Goal: Connect with others: Connect with other users

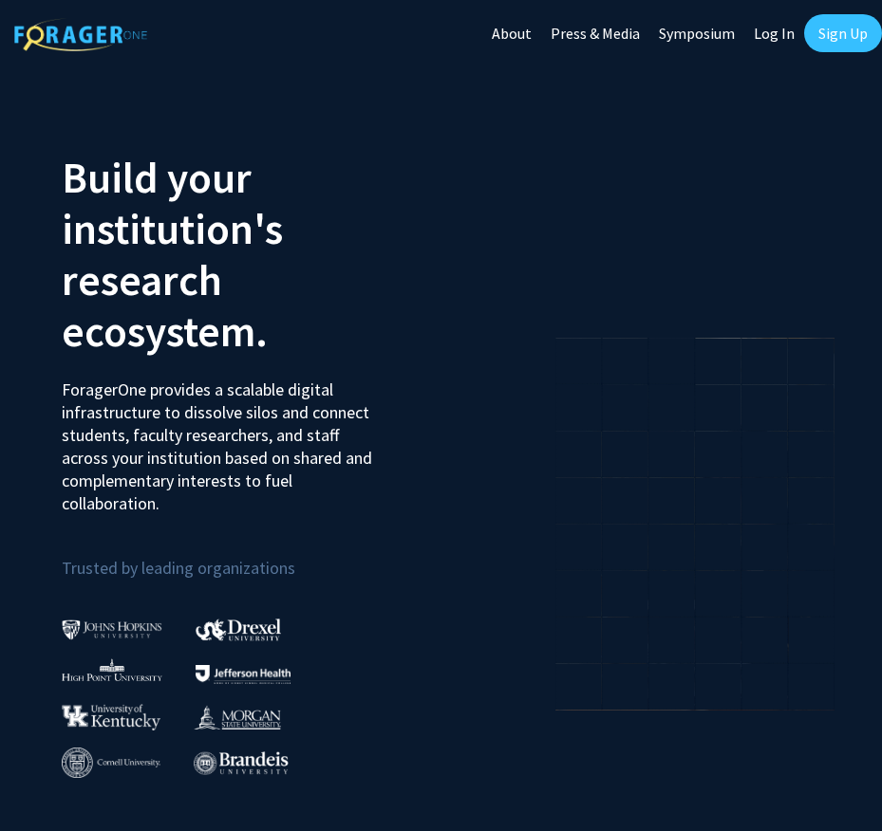
click at [763, 38] on link "Log In" at bounding box center [774, 33] width 60 height 66
select select
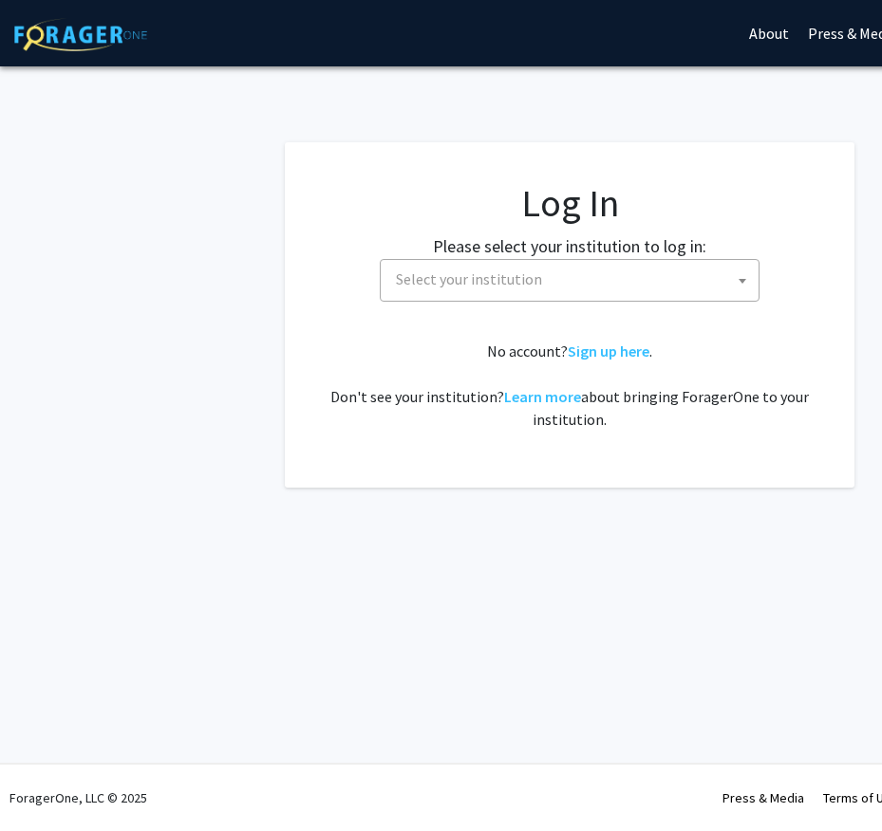
click at [494, 270] on span "Select your institution" at bounding box center [573, 279] width 370 height 39
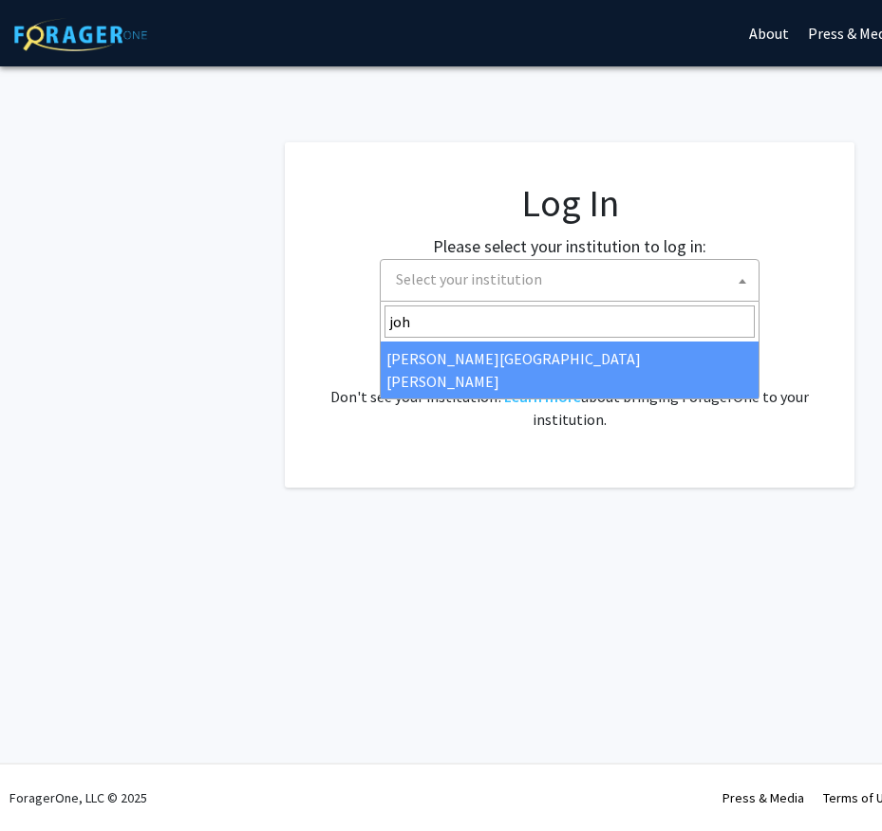
type input "joh"
select select "1"
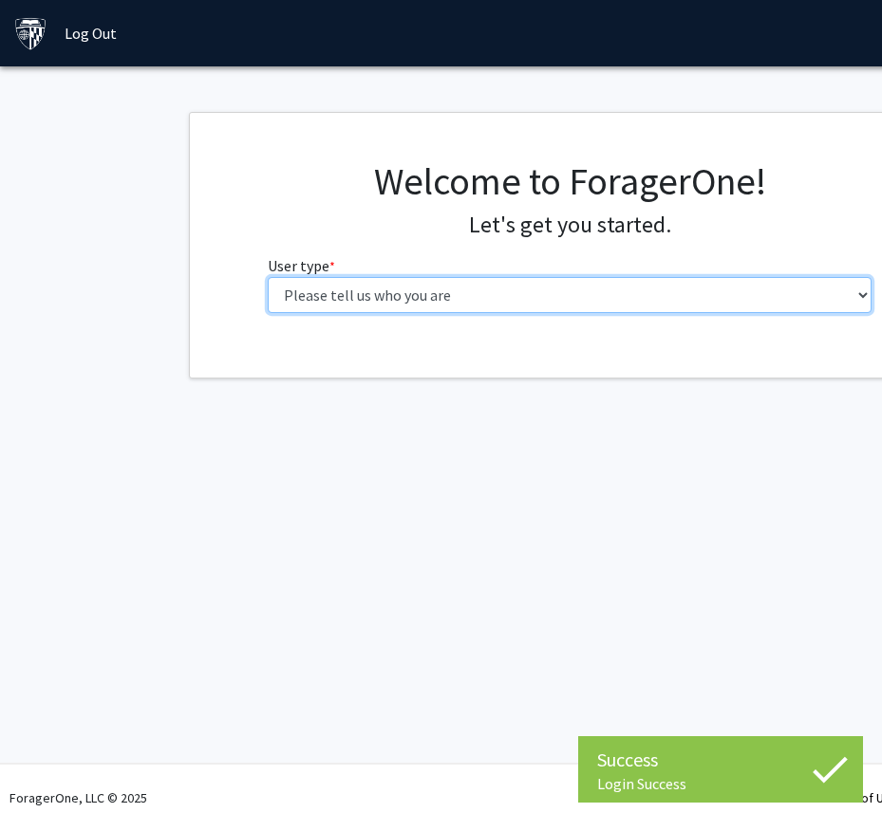
click at [548, 293] on select "Please tell us who you are Undergraduate Student Master's Student Doctoral Cand…" at bounding box center [570, 295] width 605 height 36
select select "1: undergrad"
click at [268, 277] on select "Please tell us who you are Undergraduate Student Master's Student Doctoral Cand…" at bounding box center [570, 295] width 605 height 36
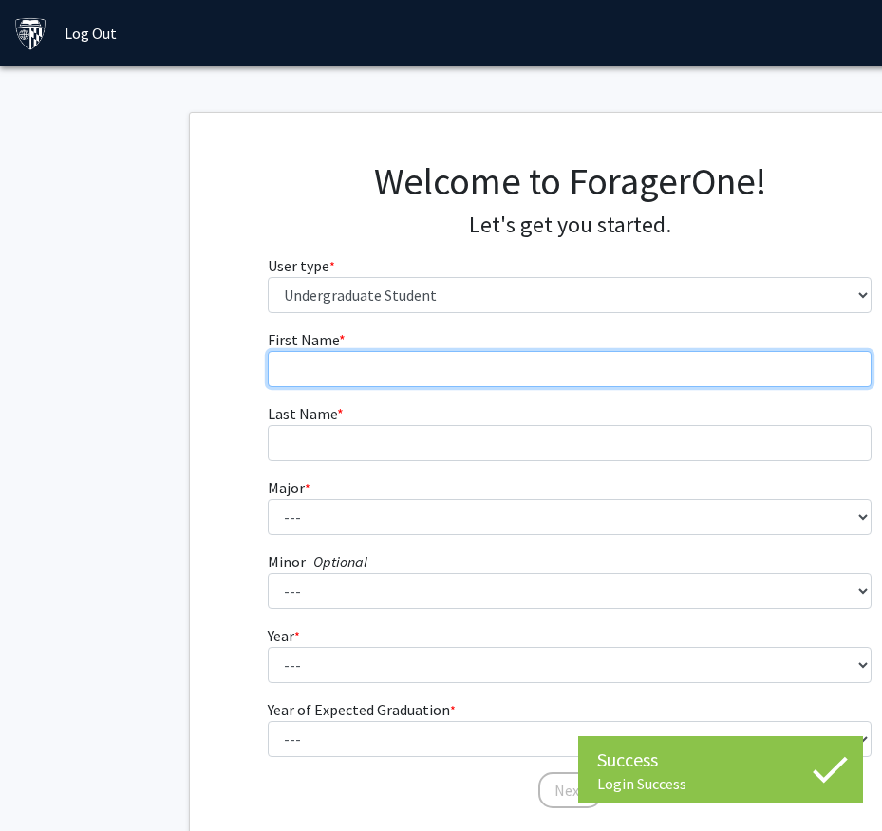
click at [403, 352] on input "First Name * required" at bounding box center [570, 369] width 605 height 36
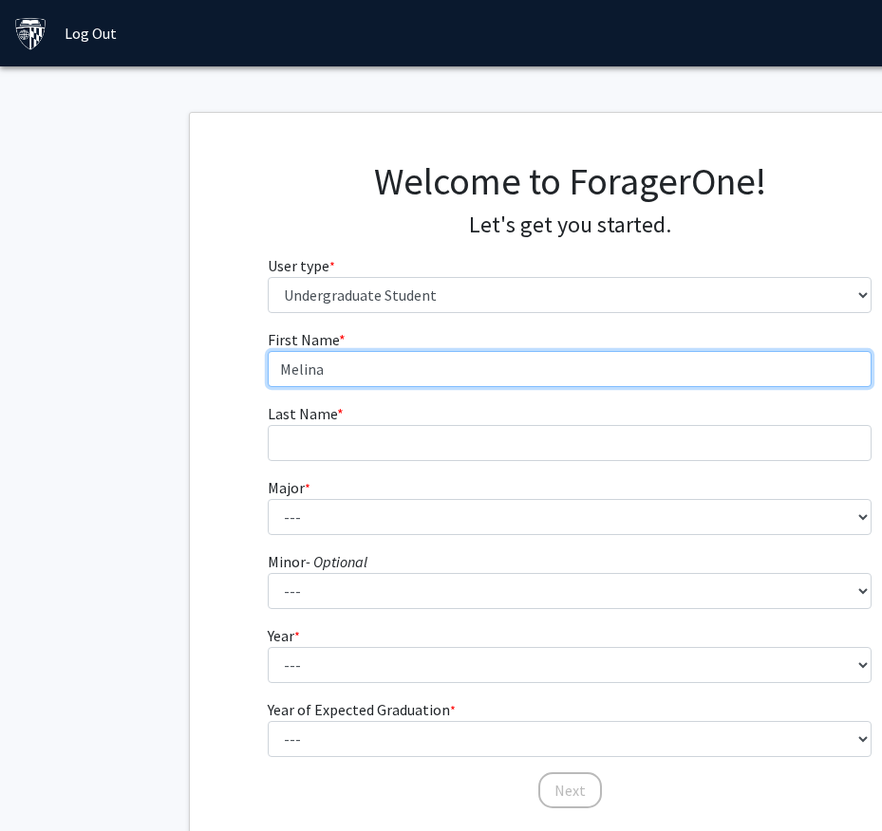
type input "Melina"
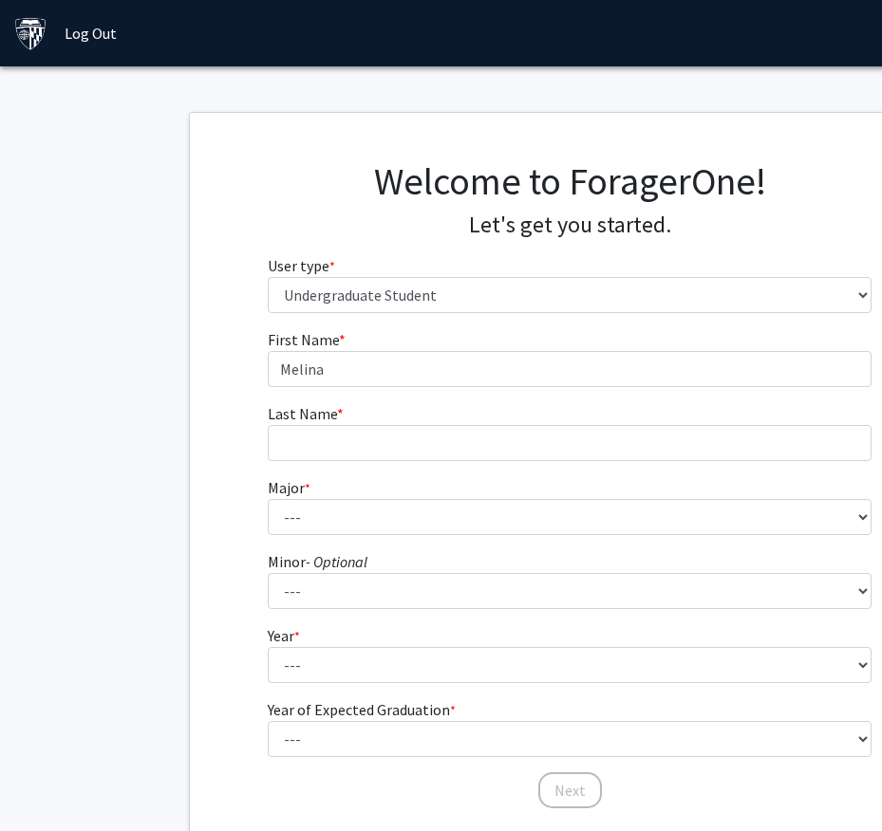
click at [385, 402] on fg-input "Last Name * required" at bounding box center [570, 431] width 605 height 59
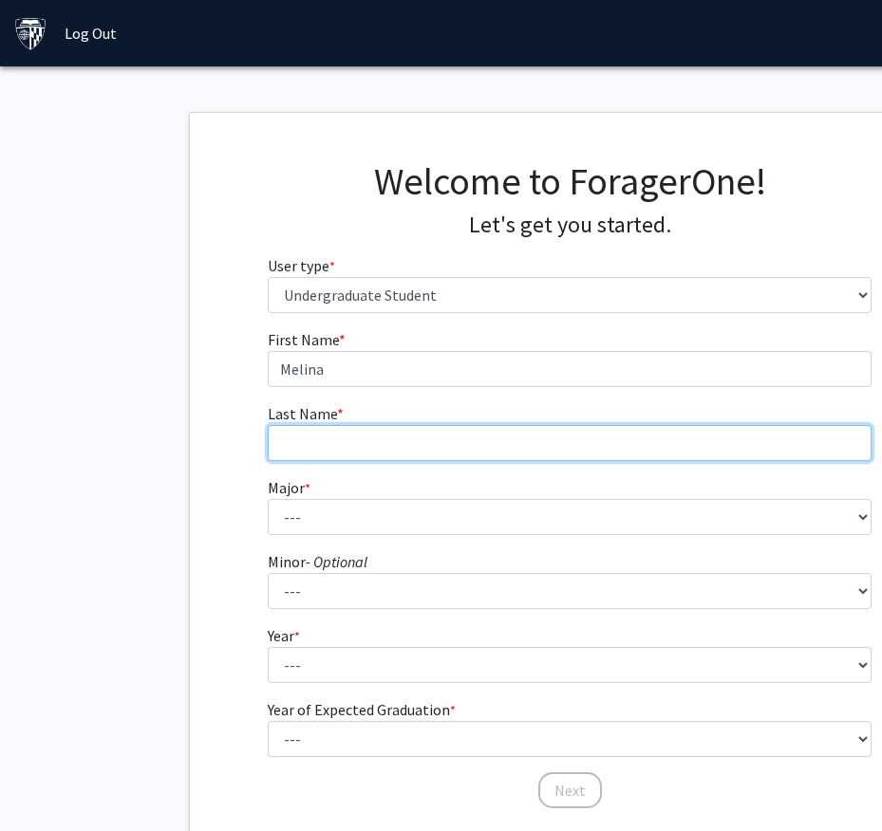
click at [343, 456] on input "Last Name * required" at bounding box center [570, 443] width 605 height 36
type input "Kumar"
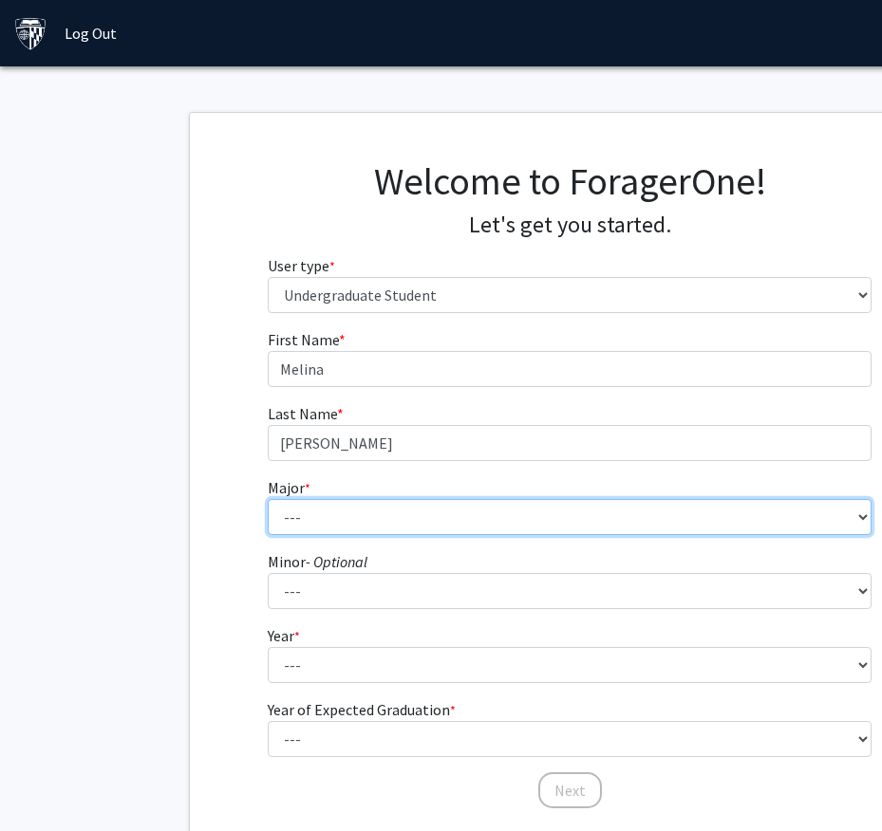
click at [327, 524] on select "--- Africana Studies Anthropology Applied Mathematics & Statistics Archaeology …" at bounding box center [570, 517] width 605 height 36
select select "41: 55"
click at [268, 499] on select "--- Africana Studies Anthropology Applied Mathematics & Statistics Archaeology …" at bounding box center [570, 517] width 605 height 36
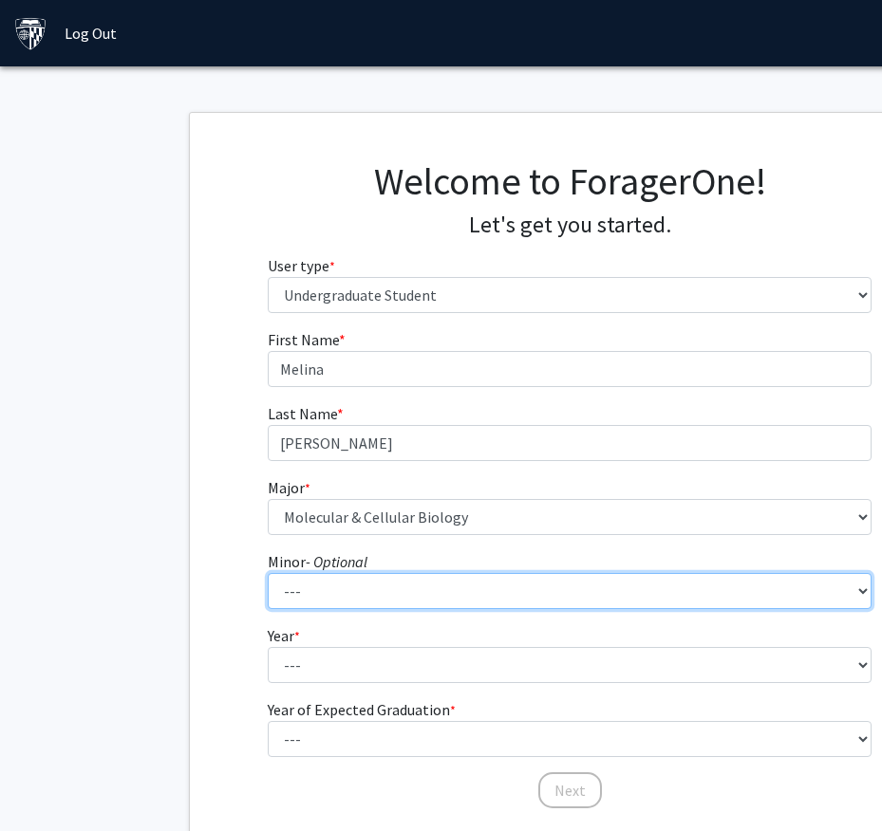
click at [321, 583] on select "--- Accounting and Financial Management Africana Studies Anthropology Applied M…" at bounding box center [570, 591] width 605 height 36
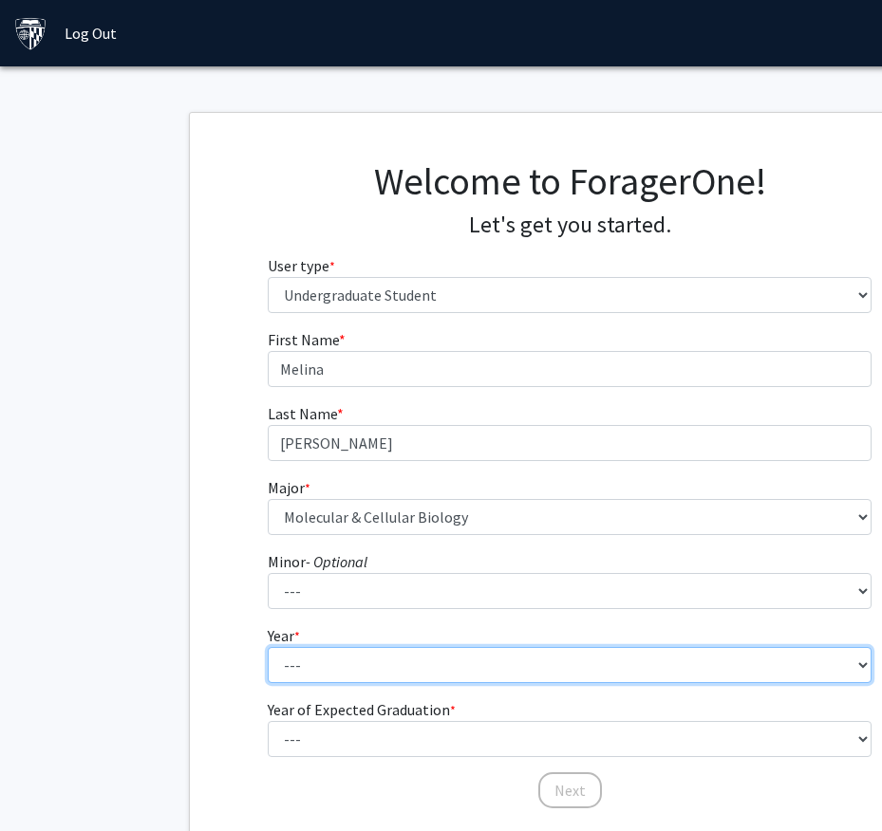
click at [310, 655] on select "--- First-year Sophomore Junior Senior Postbaccalaureate Certificate" at bounding box center [570, 665] width 605 height 36
select select "1: first-year"
click at [268, 647] on select "--- First-year Sophomore Junior Senior Postbaccalaureate Certificate" at bounding box center [570, 665] width 605 height 36
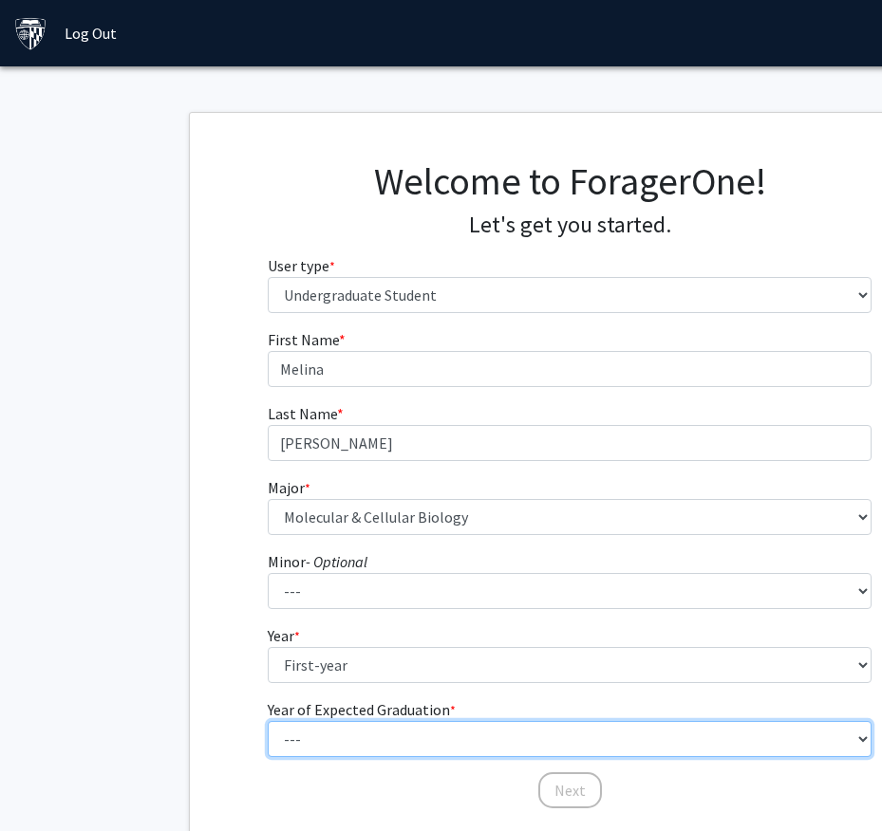
click at [326, 748] on select "--- 2025 2026 2027 2028 2029 2030 2031 2032 2033 2034" at bounding box center [570, 739] width 605 height 36
select select "5: 2029"
click at [268, 721] on select "--- 2025 2026 2027 2028 2029 2030 2031 2032 2033 2034" at bounding box center [570, 739] width 605 height 36
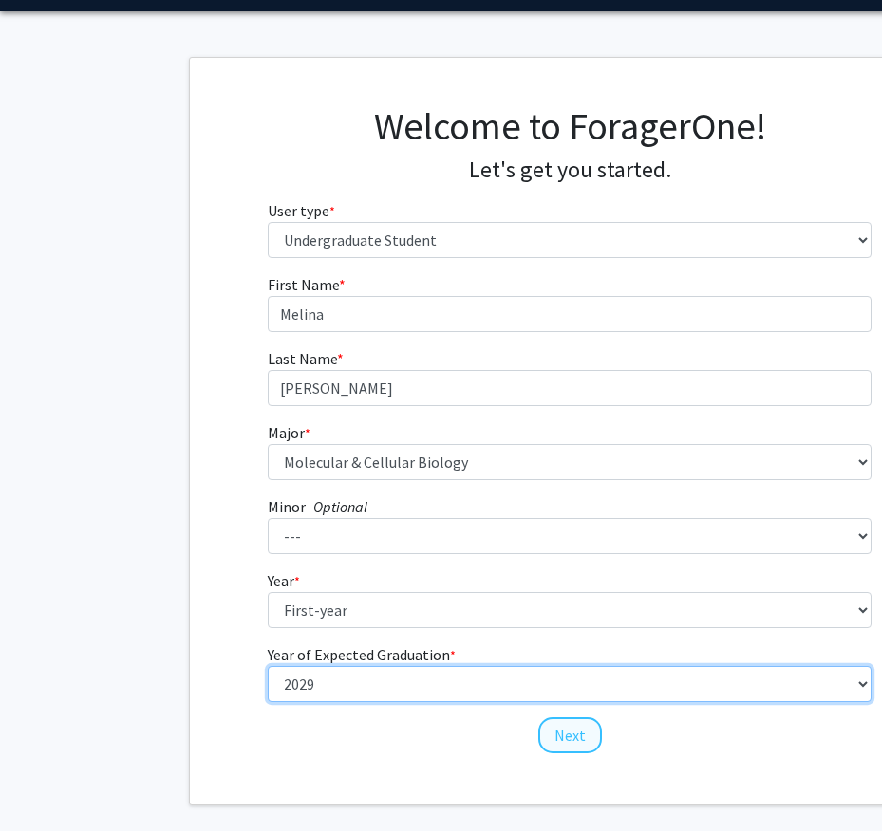
scroll to position [100, 0]
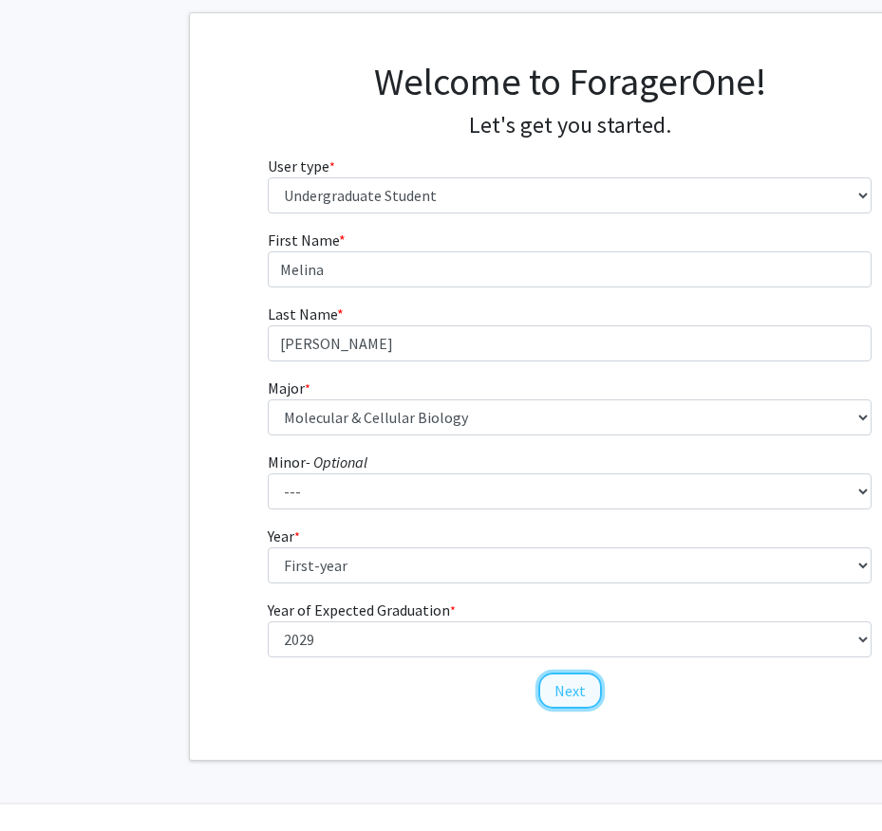
click at [577, 701] on button "Next" at bounding box center [570, 691] width 64 height 36
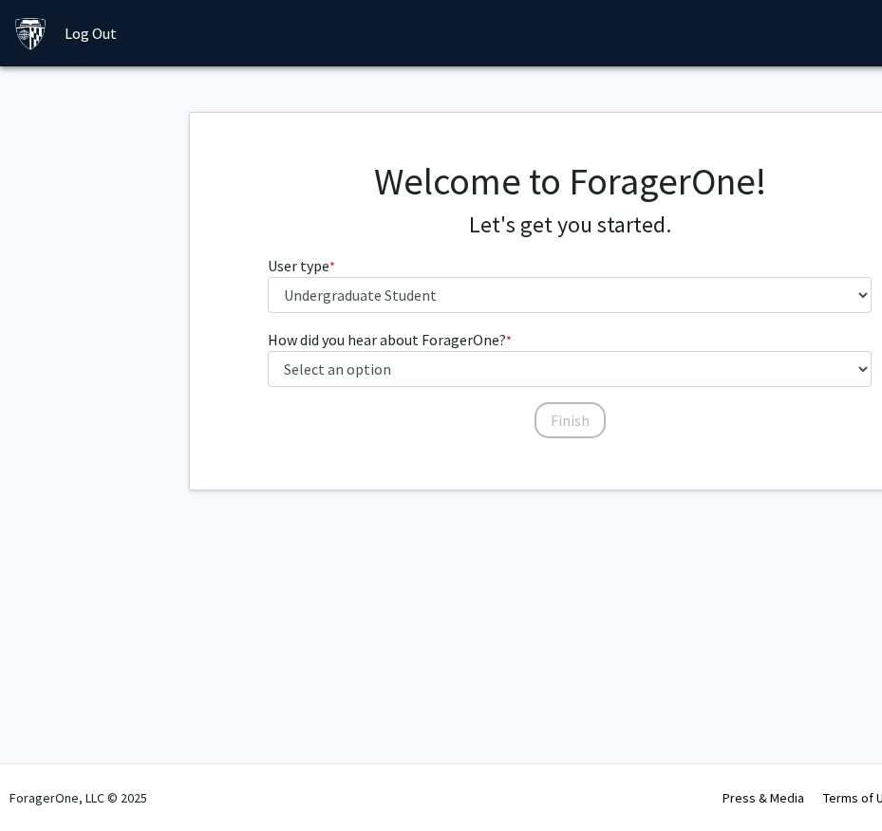
scroll to position [0, 0]
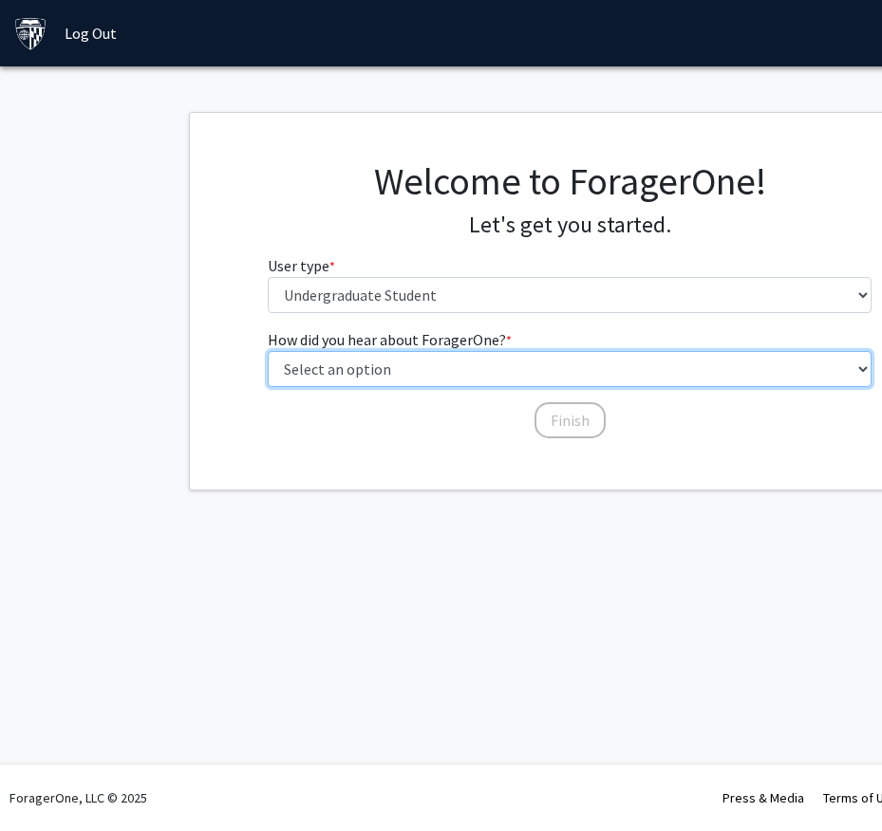
click at [402, 382] on select "Select an option Peer/student recommendation Faculty/staff recommendation Unive…" at bounding box center [570, 369] width 605 height 36
select select "2: faculty_recommendation"
click at [268, 351] on select "Select an option Peer/student recommendation Faculty/staff recommendation Unive…" at bounding box center [570, 369] width 605 height 36
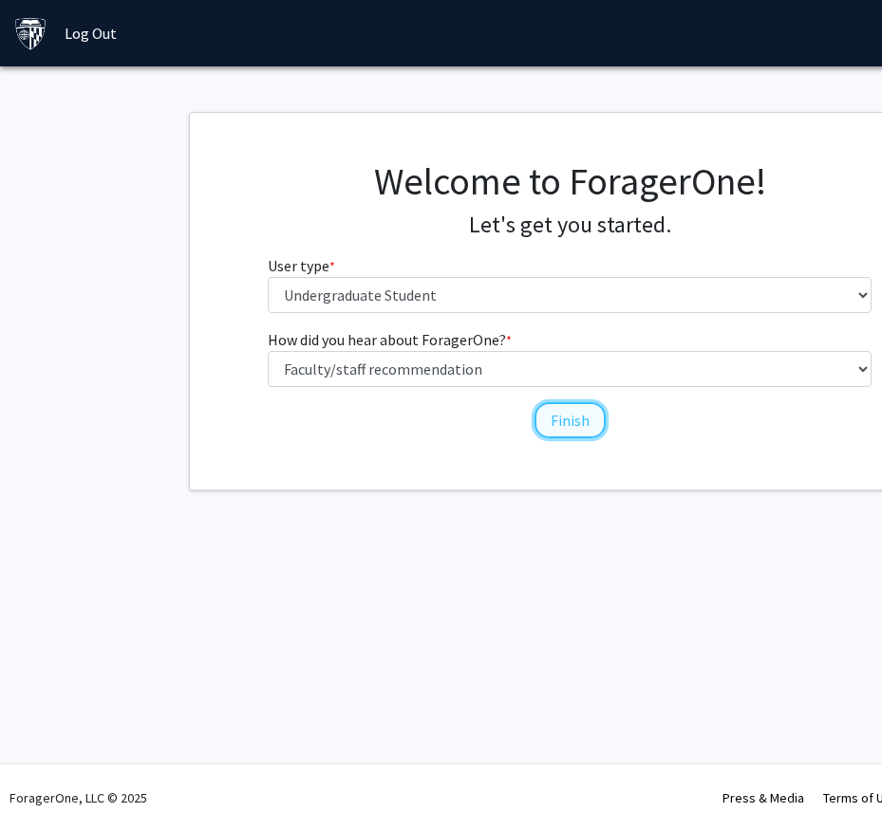
click at [544, 422] on button "Finish" at bounding box center [569, 420] width 71 height 36
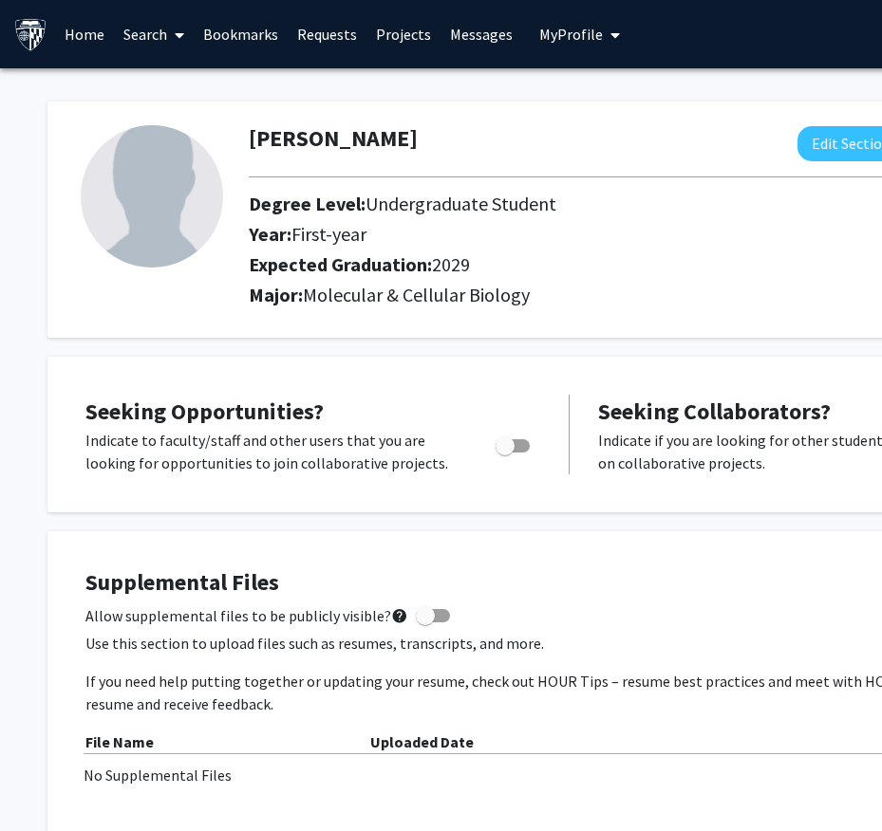
click at [80, 37] on link "Home" at bounding box center [84, 34] width 59 height 66
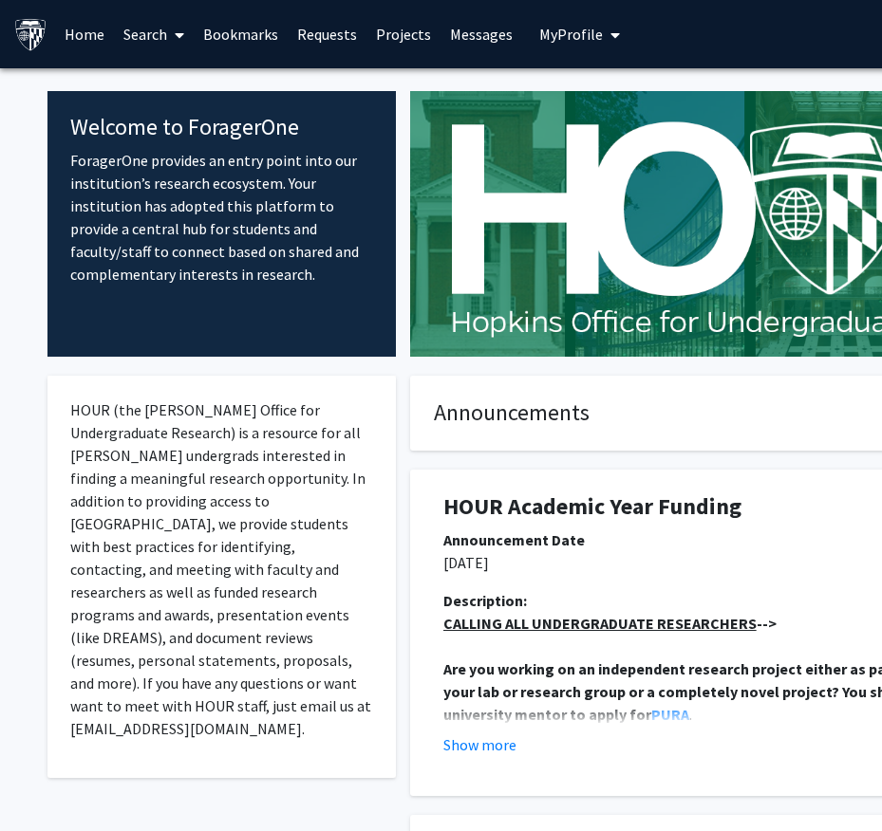
click at [143, 30] on link "Search" at bounding box center [154, 34] width 80 height 66
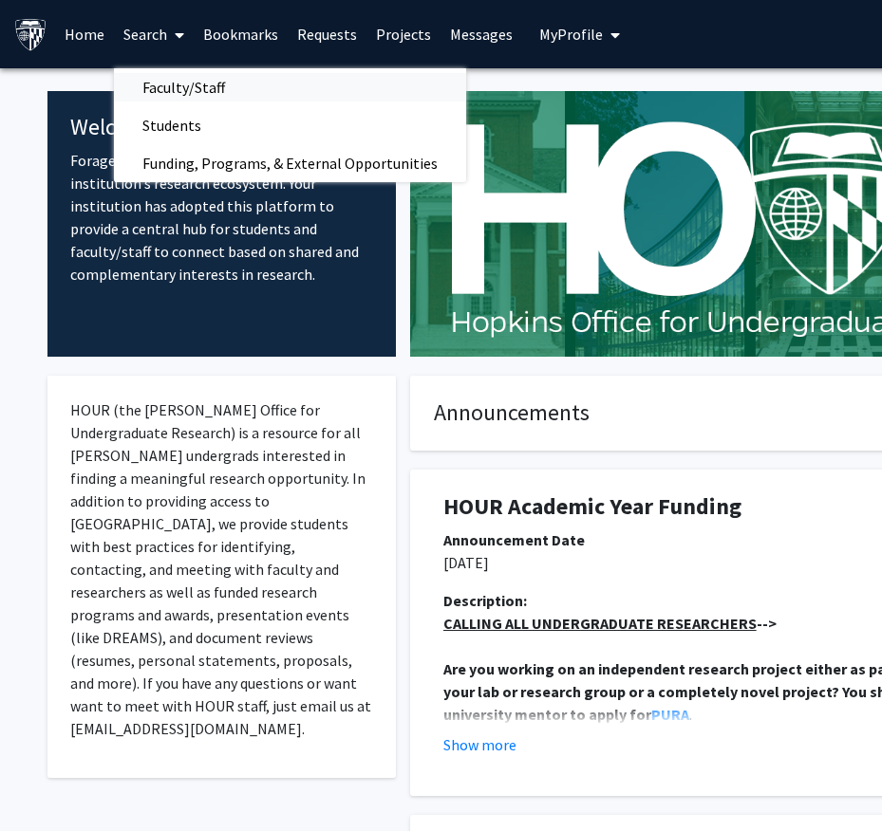
click at [188, 81] on span "Faculty/Staff" at bounding box center [184, 87] width 140 height 38
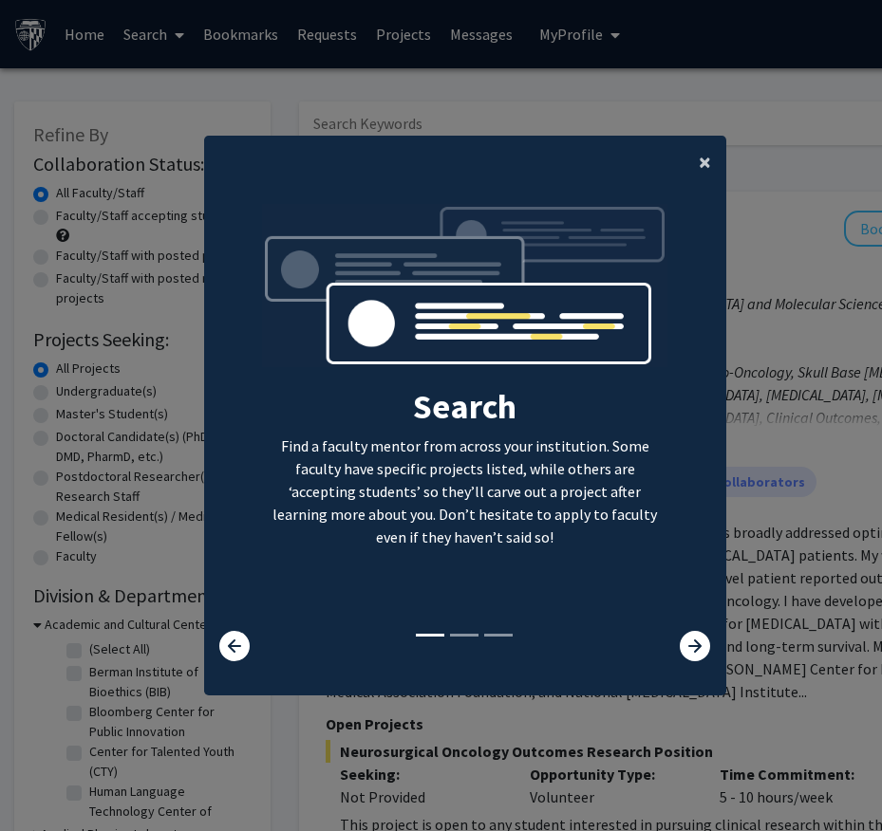
click at [712, 158] on button "×" at bounding box center [704, 162] width 43 height 53
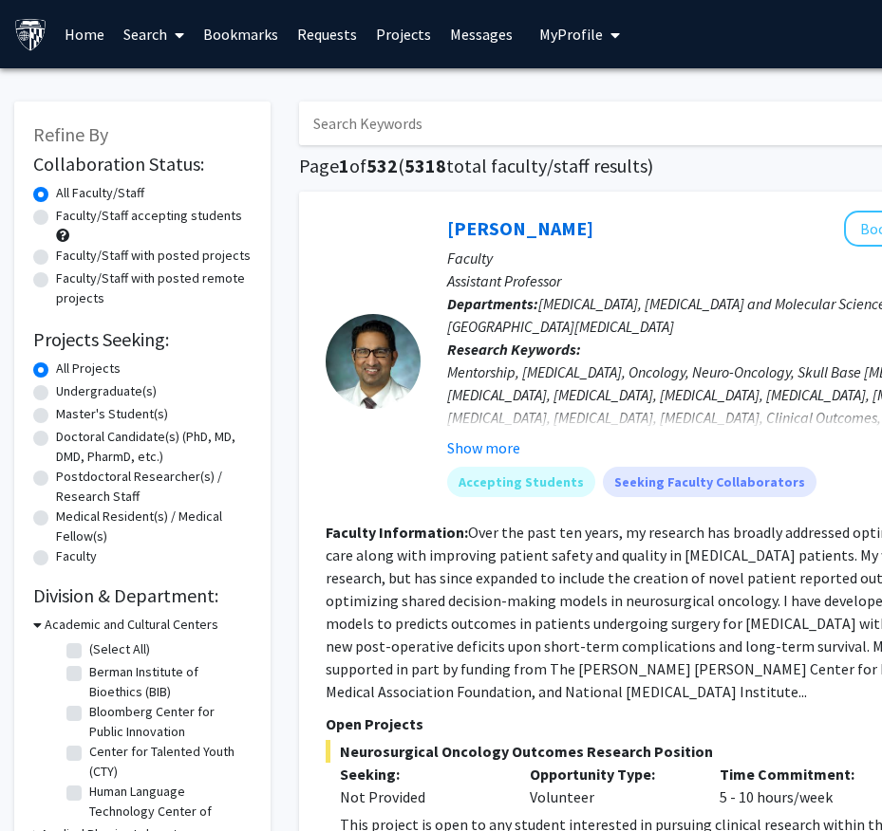
click at [528, 137] on input "Search Keywords" at bounding box center [671, 124] width 745 height 44
click at [730, 214] on div "Raj Mukherjee Bookmark Compose Request" at bounding box center [772, 229] width 651 height 36
click at [120, 213] on label "Faculty/Staff accepting students" at bounding box center [149, 216] width 186 height 20
click at [68, 213] on input "Faculty/Staff accepting students" at bounding box center [62, 212] width 12 height 12
radio input "true"
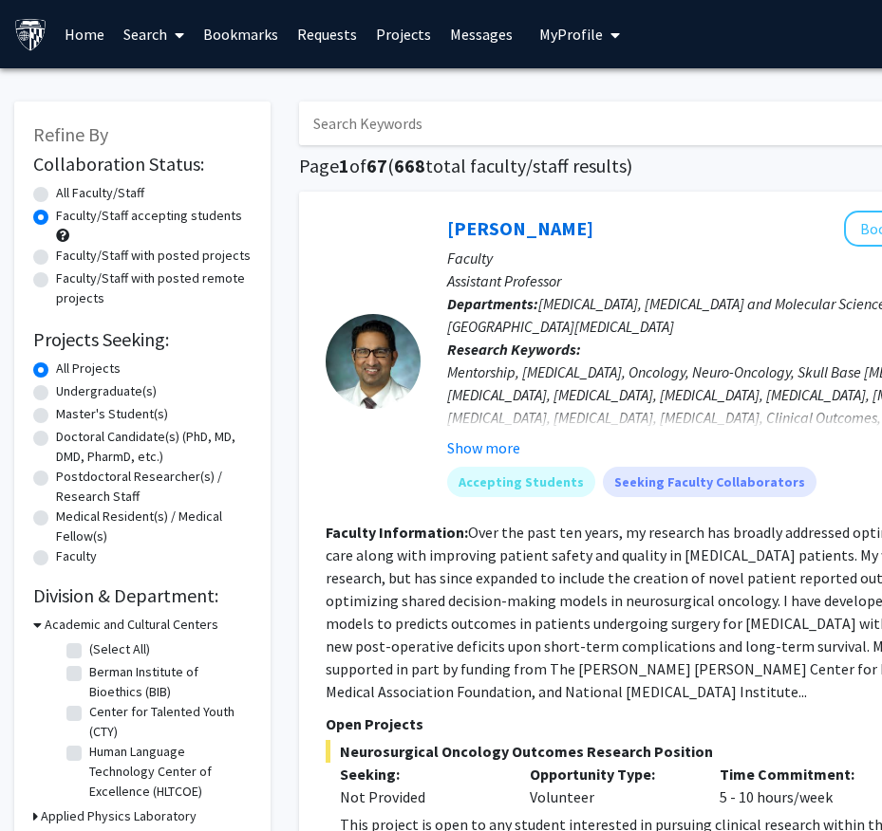
click at [80, 192] on label "All Faculty/Staff" at bounding box center [100, 193] width 88 height 20
click at [68, 192] on input "All Faculty/Staff" at bounding box center [62, 189] width 12 height 12
radio input "true"
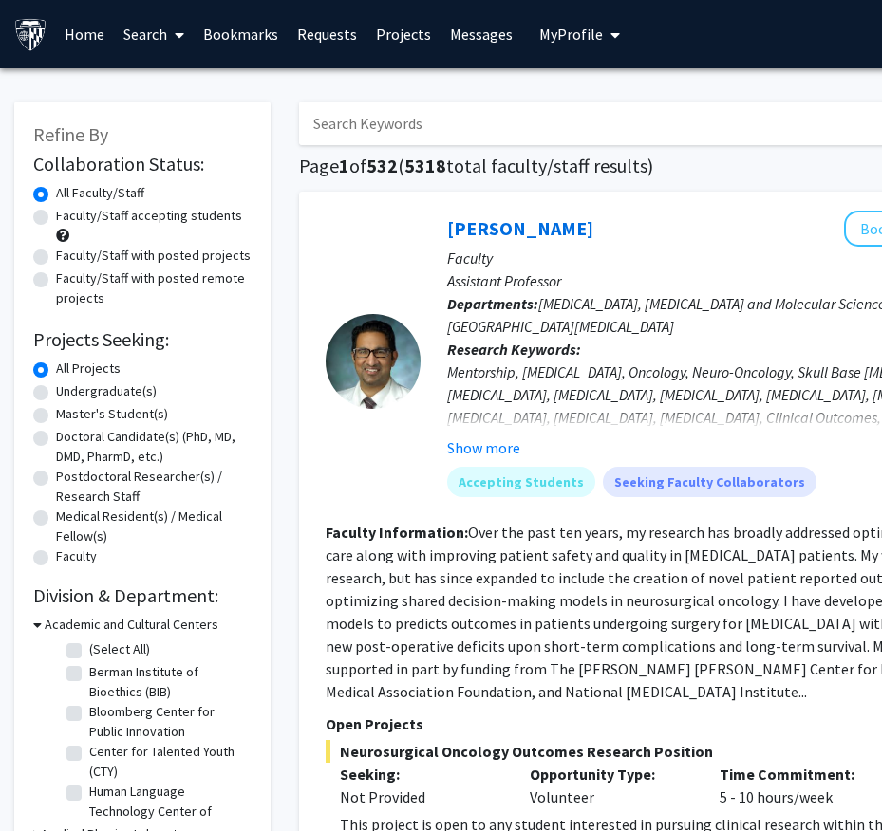
click at [507, 115] on input "Search Keywords" at bounding box center [671, 124] width 745 height 44
type input "segar"
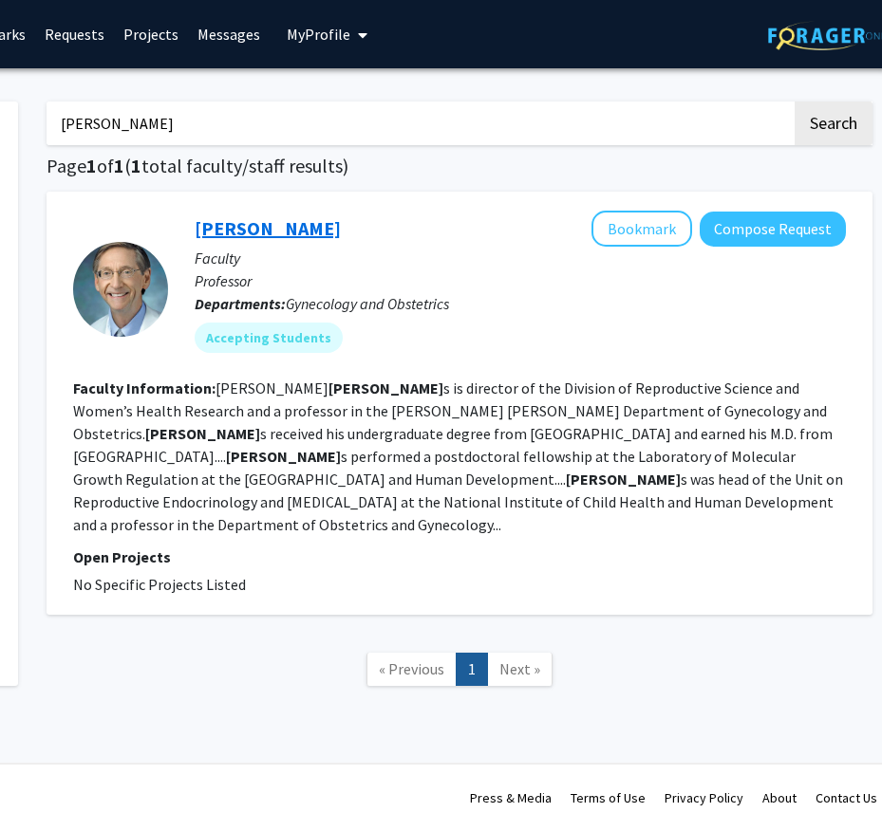
scroll to position [0, 257]
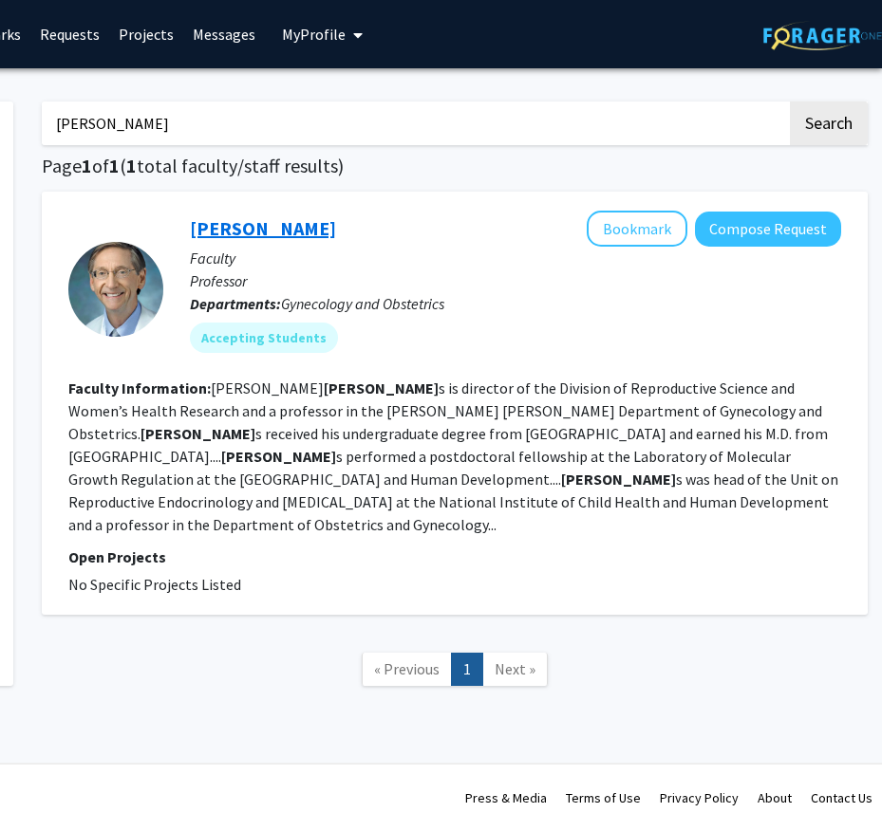
click at [270, 228] on link "James Segars" at bounding box center [263, 228] width 146 height 24
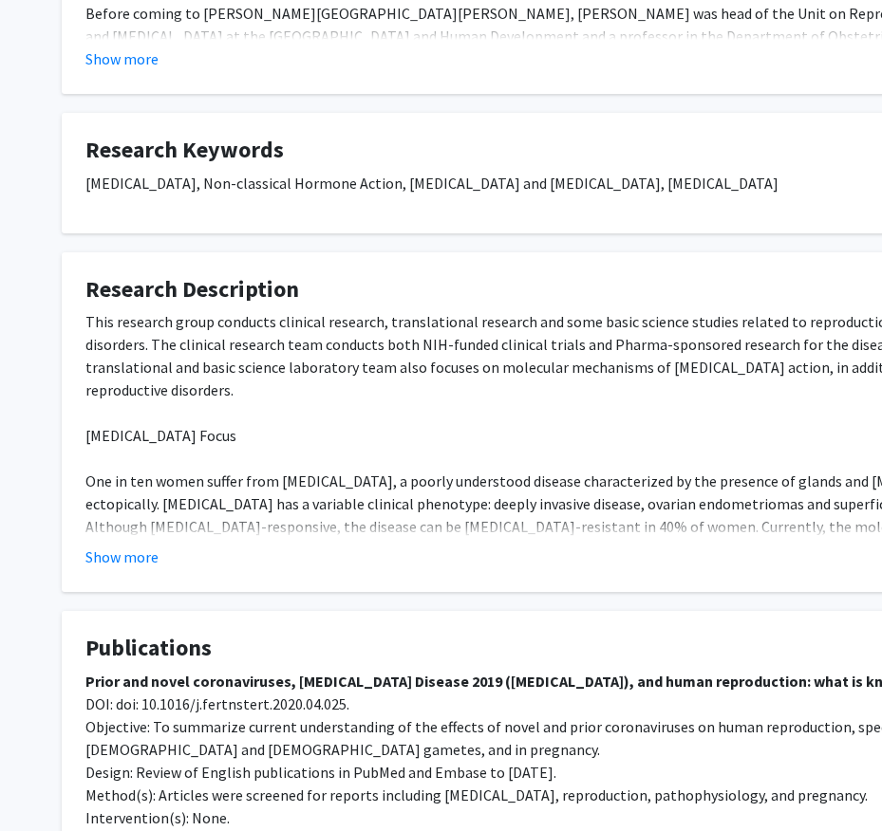
scroll to position [830, 0]
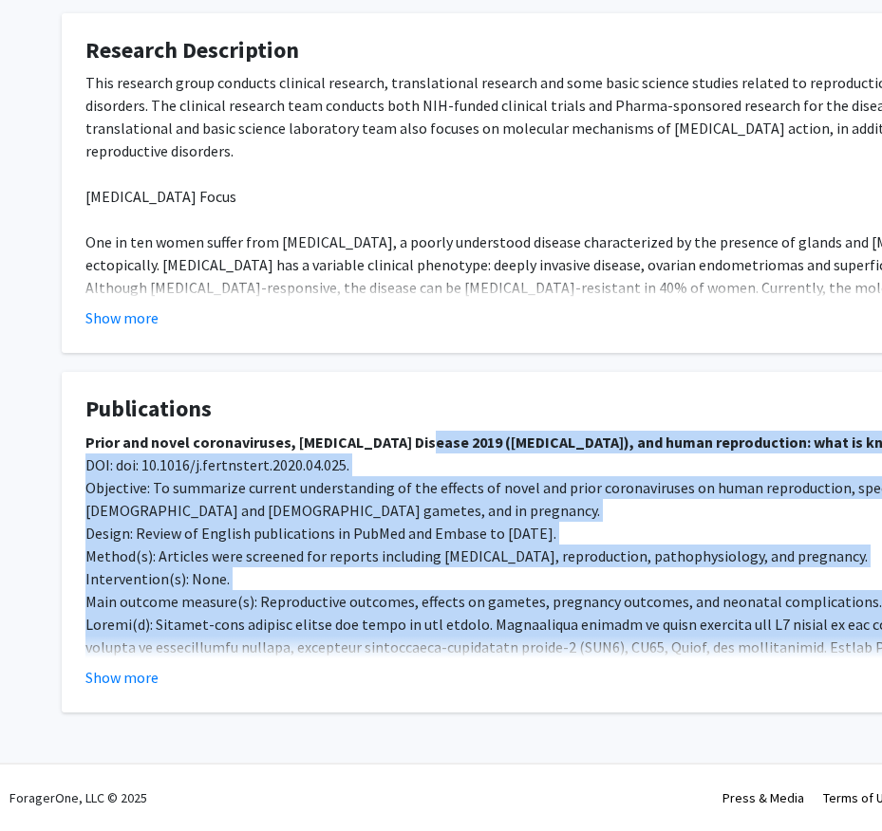
drag, startPoint x: 419, startPoint y: 438, endPoint x: 657, endPoint y: 650, distance: 317.9
click at [667, 656] on p "Prior and novel coronaviruses, Coronavirus Disease 2019 (COVID-19), and human r…" at bounding box center [569, 636] width 968 height 410
click at [631, 596] on span "Main outcome measure(s): Reproductive outcomes, effects on gametes, pregnancy o…" at bounding box center [483, 601] width 796 height 19
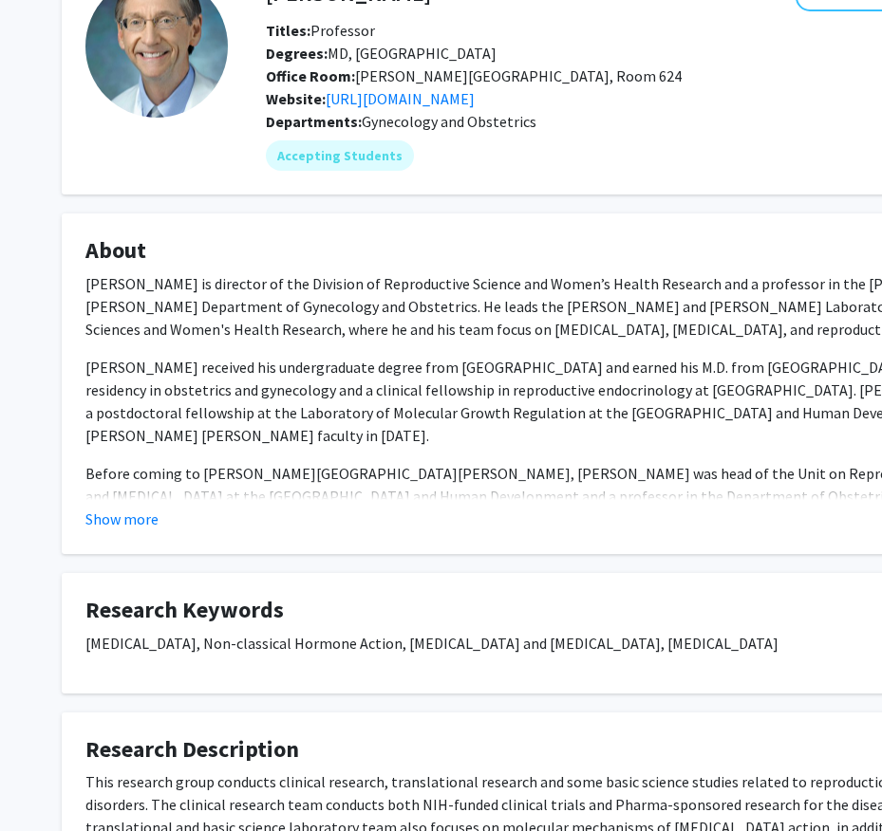
scroll to position [0, 0]
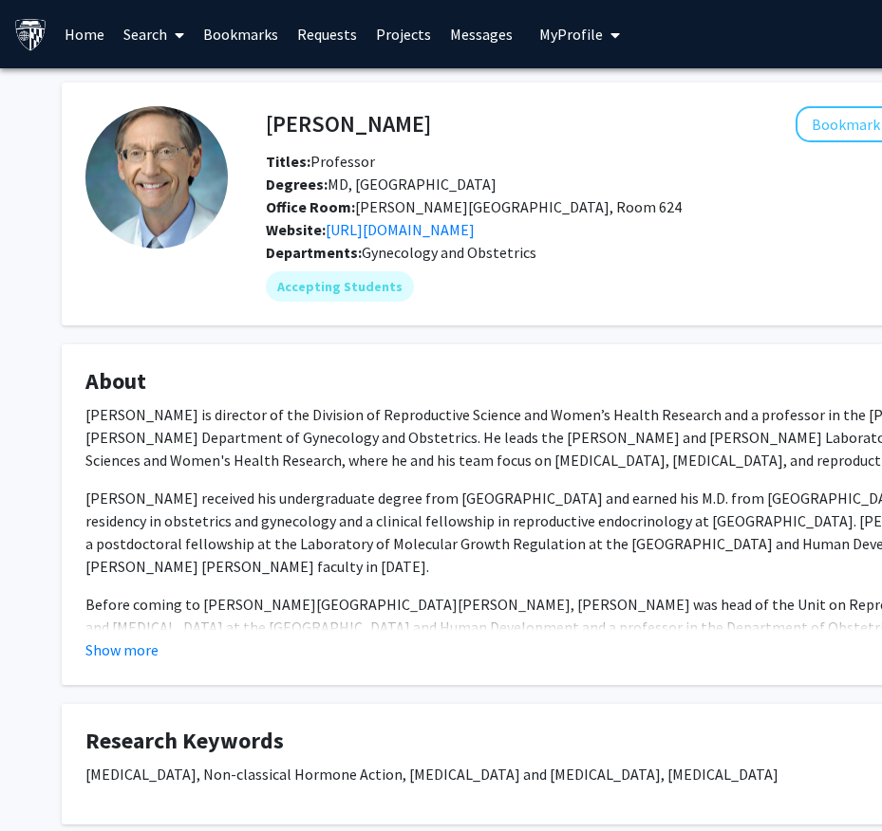
click at [469, 211] on span "Office Room: Ross Building, Room 624" at bounding box center [474, 206] width 416 height 19
click at [507, 213] on span "Office Room: Ross Building, Room 624" at bounding box center [474, 206] width 416 height 19
drag, startPoint x: 373, startPoint y: 184, endPoint x: 583, endPoint y: 190, distance: 209.8
click at [584, 190] on div "Degrees: MD, Duke University School of Medicine" at bounding box center [660, 184] width 816 height 23
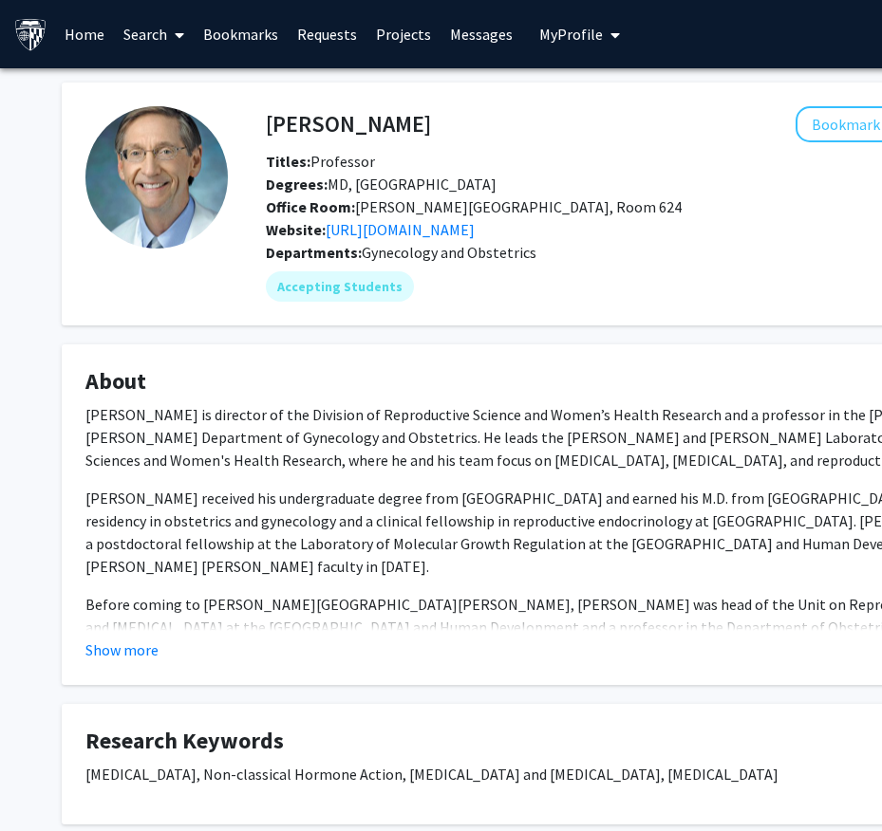
click at [587, 416] on p "Dr. James Segars is director of the Division of Reproductive Science and Women’…" at bounding box center [569, 437] width 968 height 68
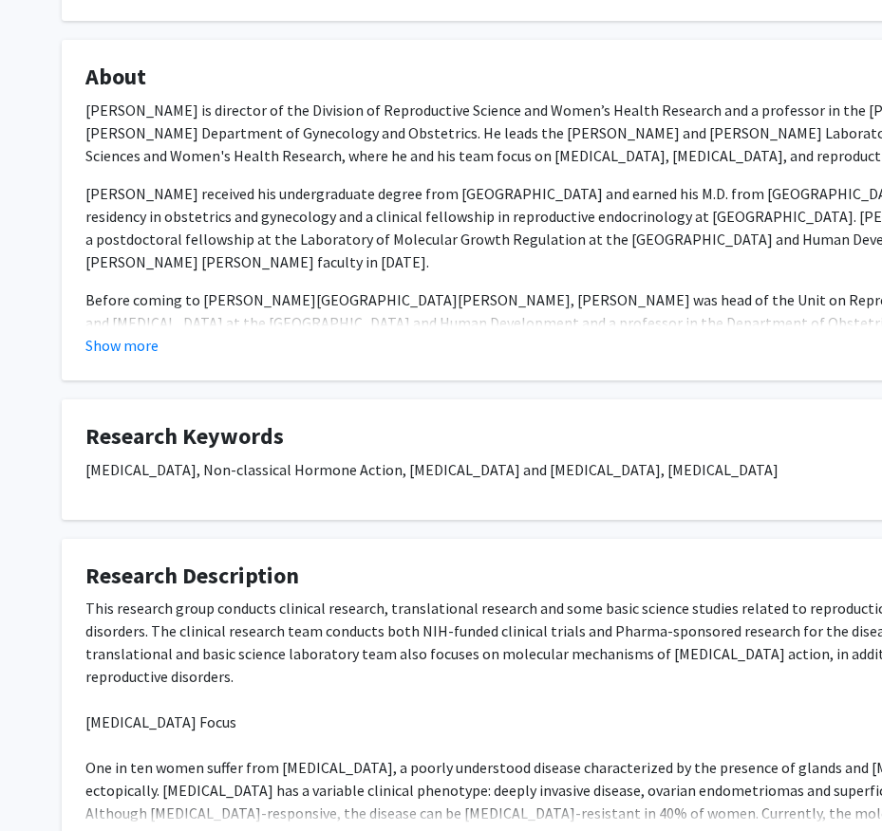
scroll to position [307, 0]
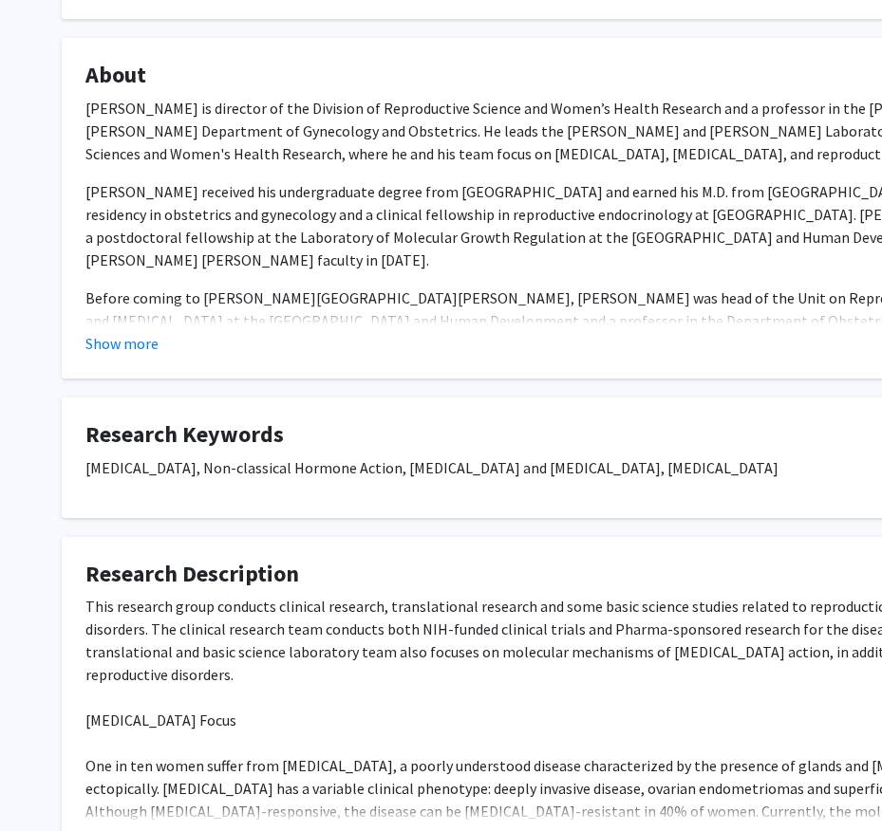
click at [540, 471] on p "Endometriosis, Non-classical Hormone Action, Ovarian Disease and Infertility, U…" at bounding box center [569, 468] width 968 height 23
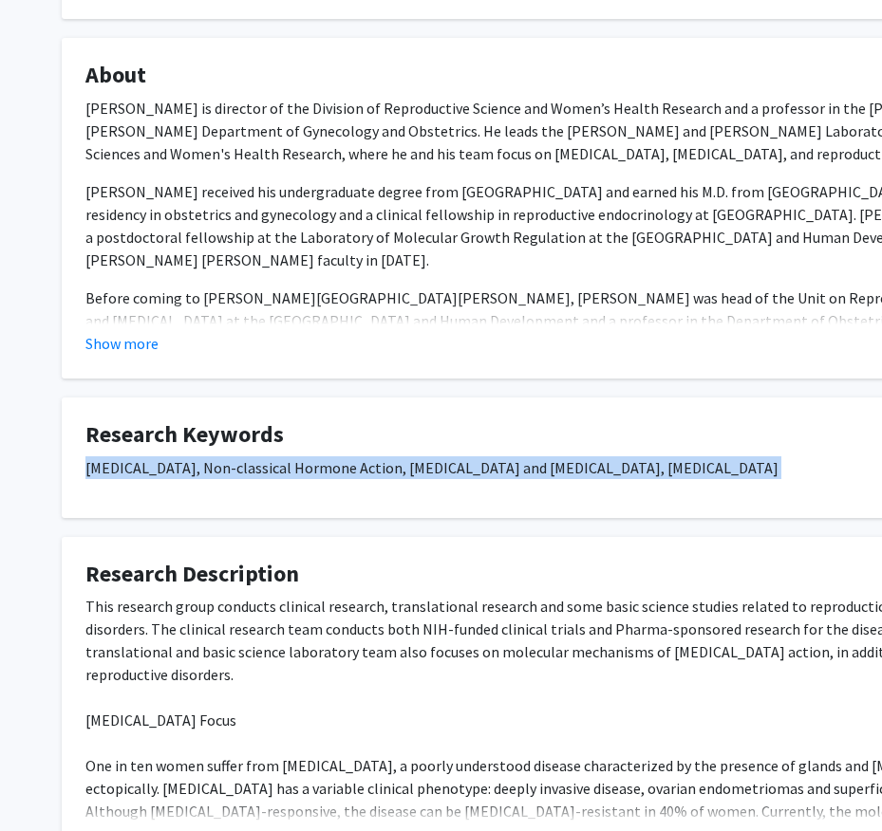
click at [540, 471] on p "Endometriosis, Non-classical Hormone Action, Ovarian Disease and Infertility, U…" at bounding box center [569, 468] width 968 height 23
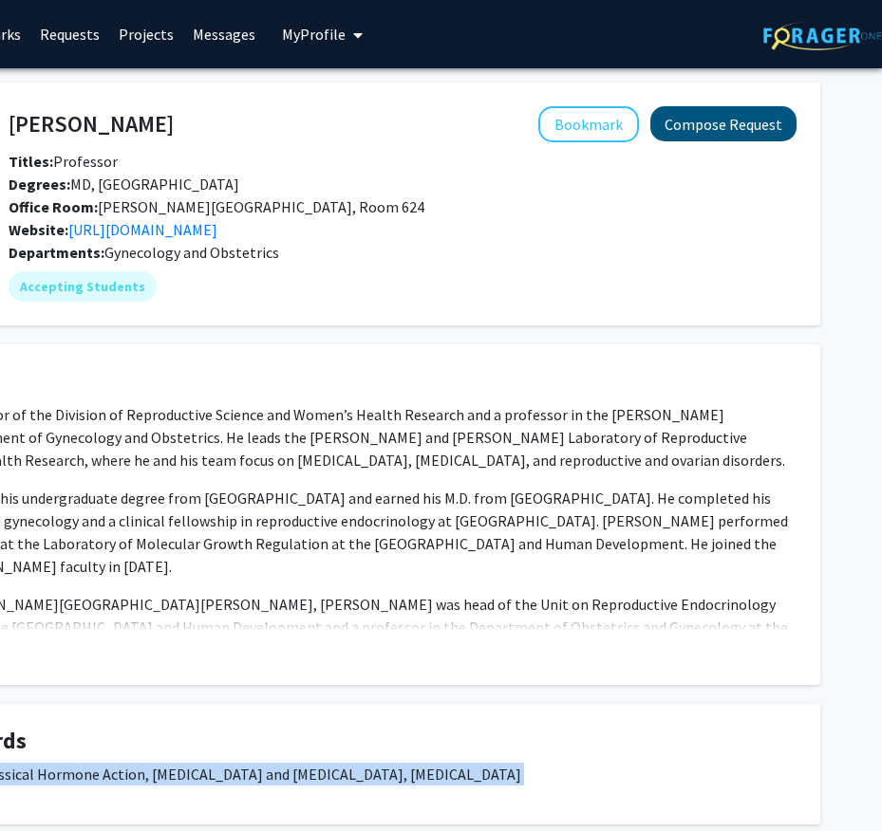
scroll to position [0, 0]
click at [758, 118] on button "Compose Request" at bounding box center [723, 123] width 146 height 35
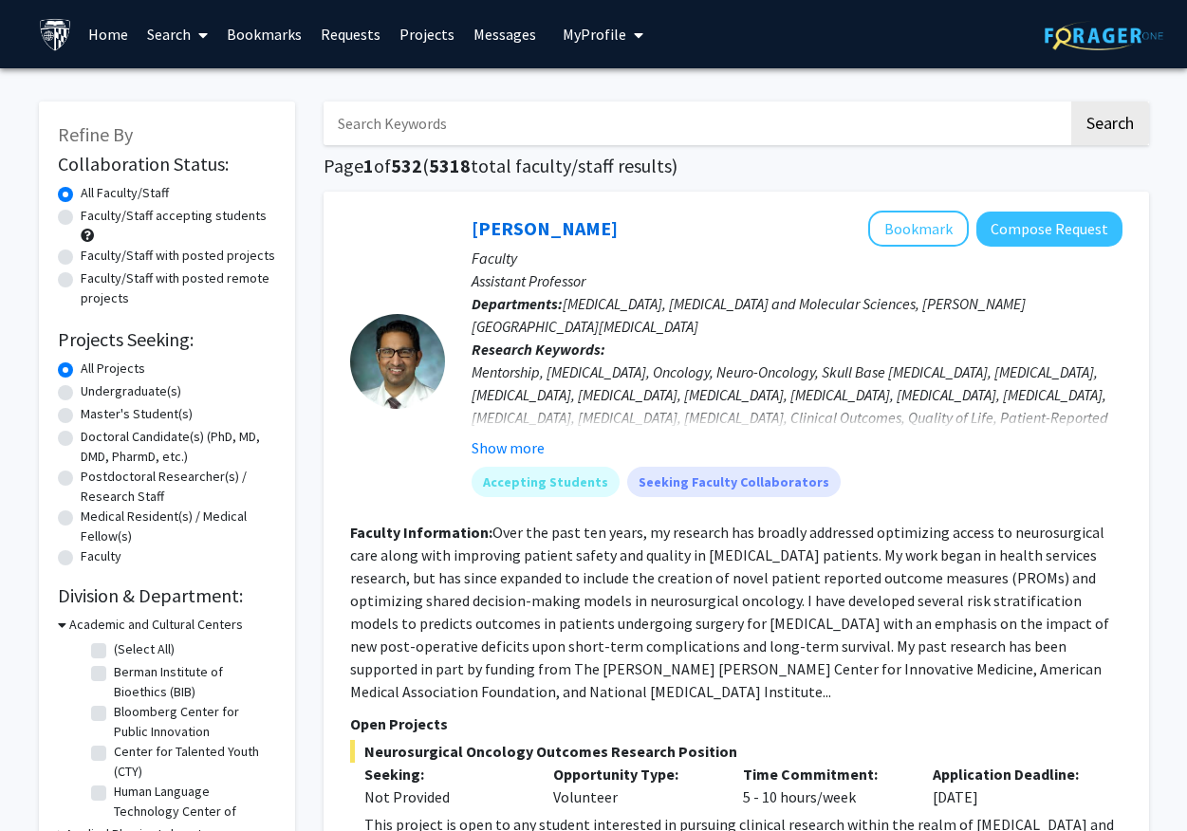
click at [571, 137] on input "Search Keywords" at bounding box center [696, 124] width 745 height 44
type input "[PERSON_NAME]"
click at [1072, 102] on button "Search" at bounding box center [1111, 124] width 78 height 44
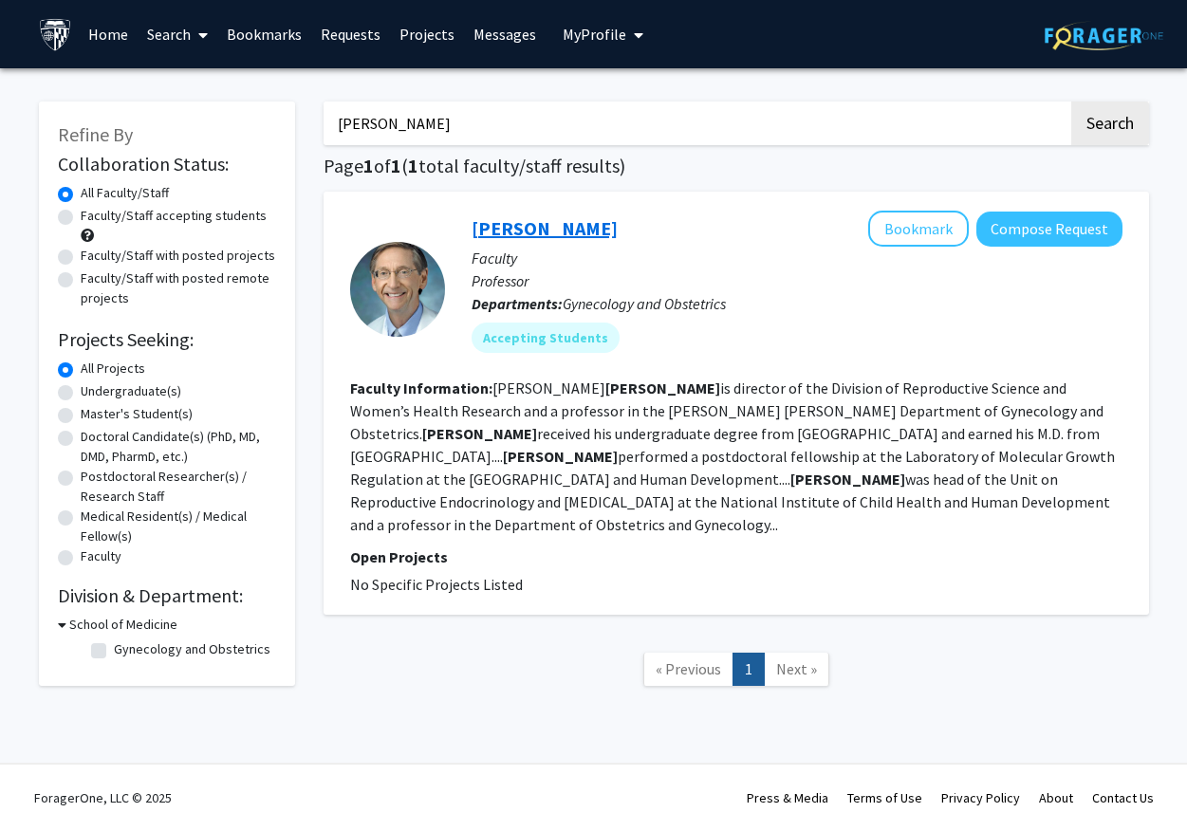
click at [544, 221] on link "[PERSON_NAME]" at bounding box center [545, 228] width 146 height 24
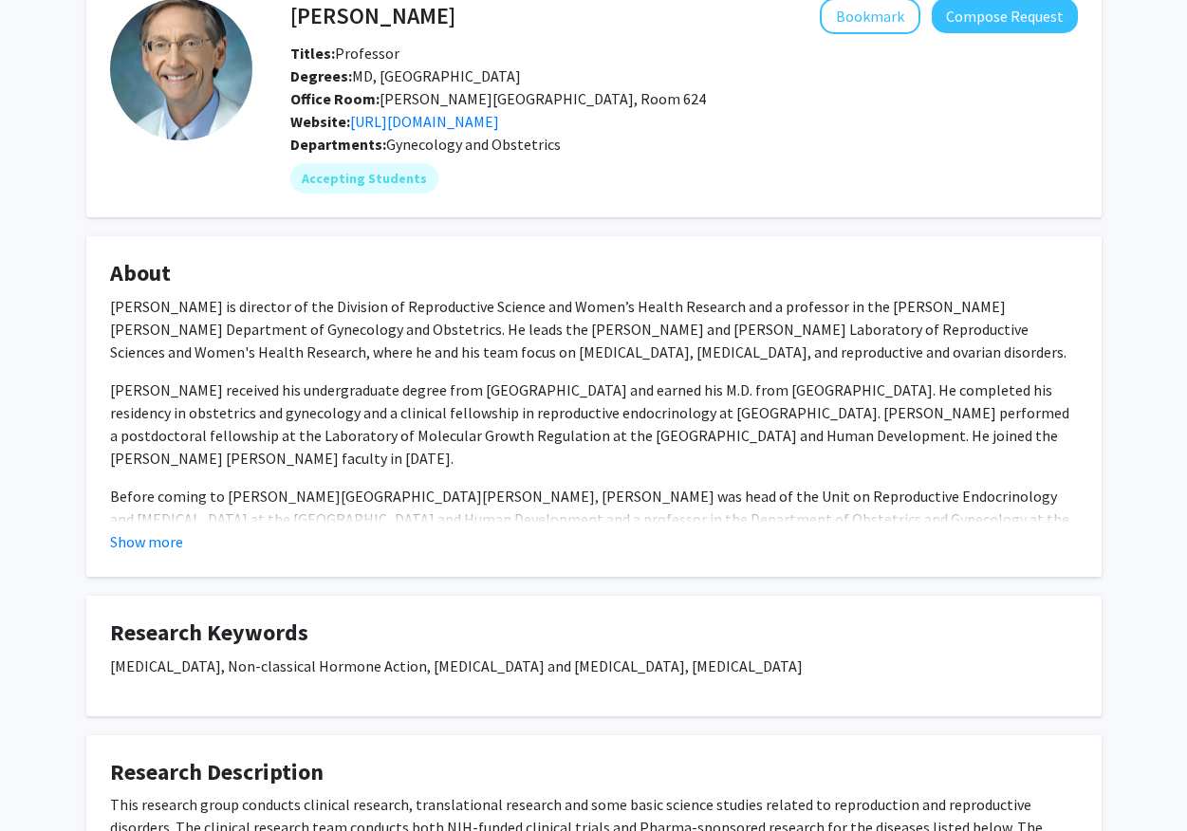
scroll to position [140, 0]
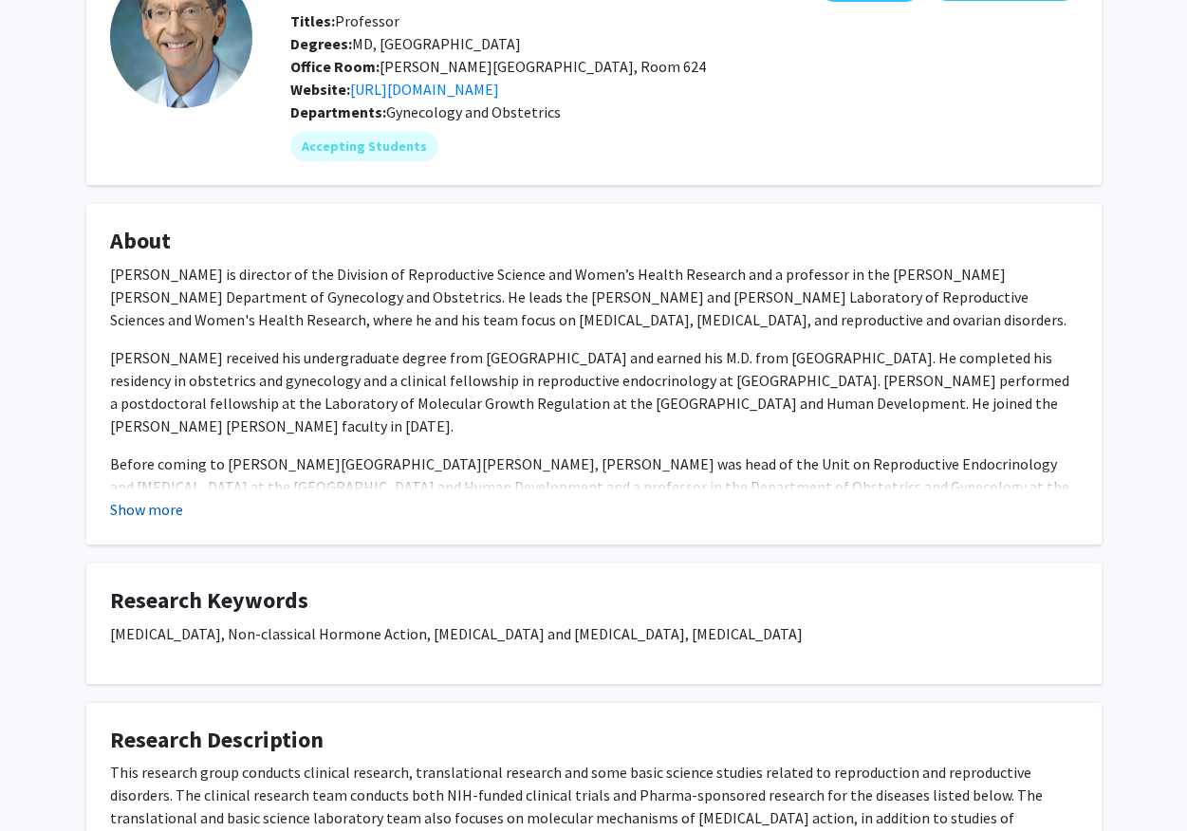
click at [129, 514] on button "Show more" at bounding box center [146, 509] width 73 height 23
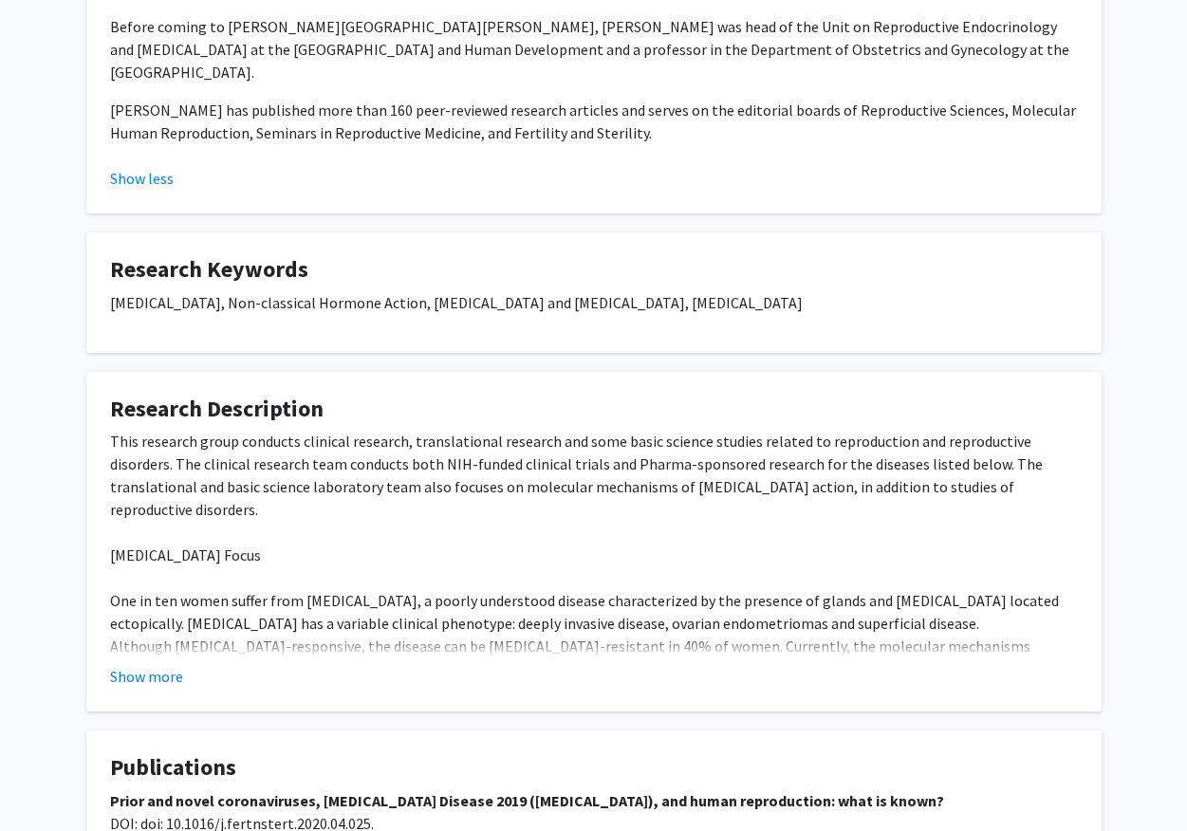
scroll to position [579, 0]
click at [151, 664] on button "Show more" at bounding box center [146, 675] width 73 height 23
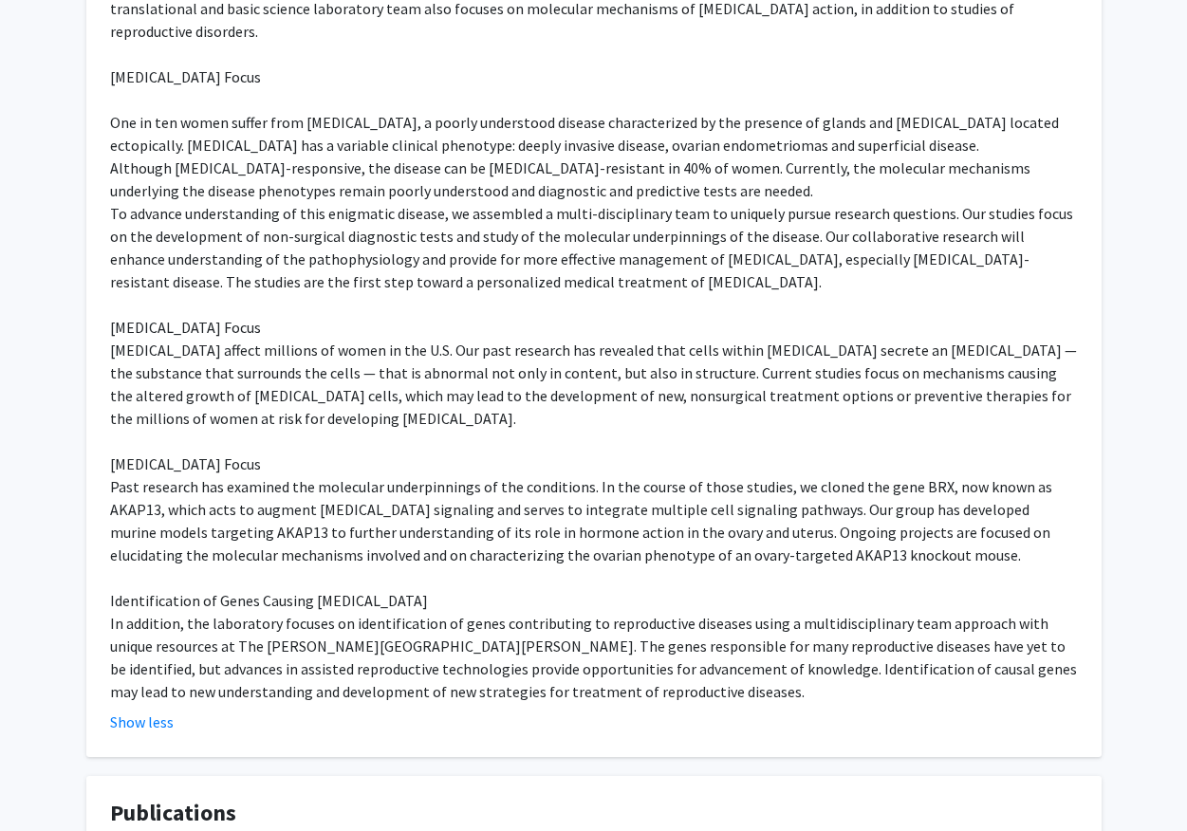
scroll to position [1415, 0]
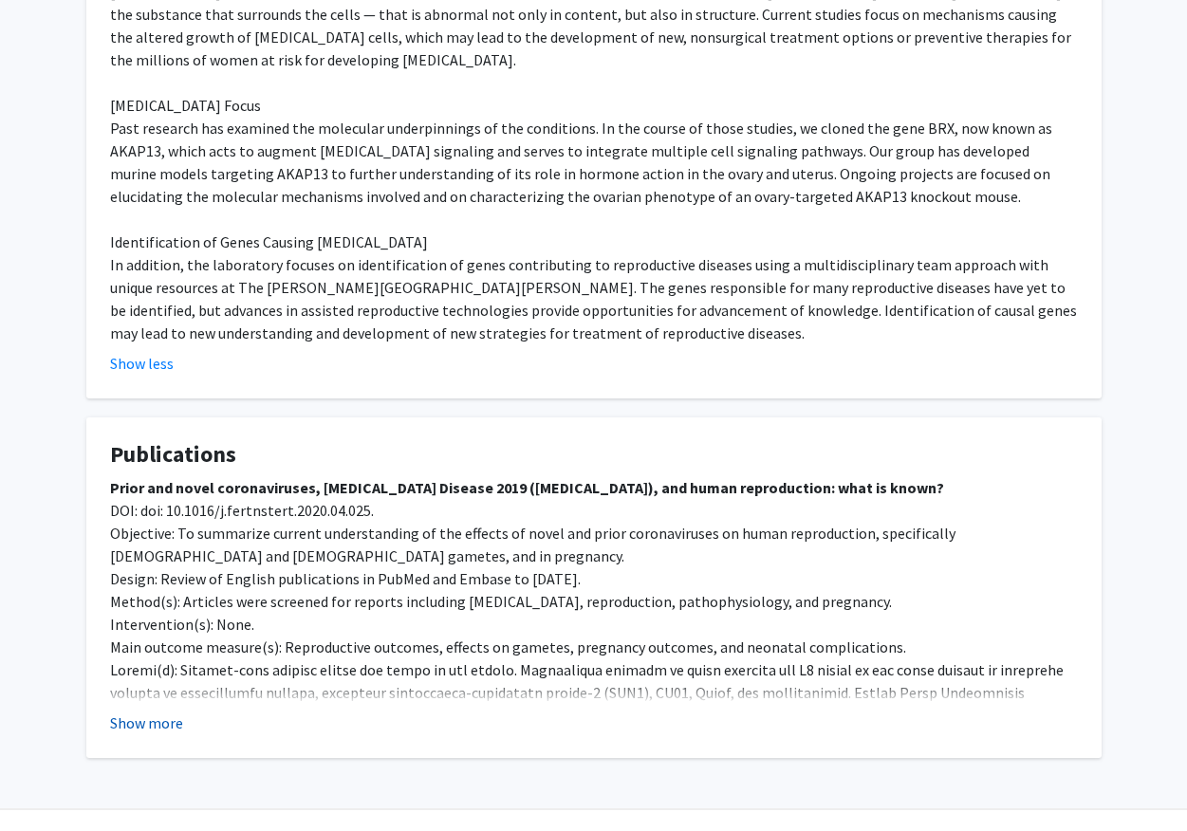
click at [150, 712] on button "Show more" at bounding box center [146, 723] width 73 height 23
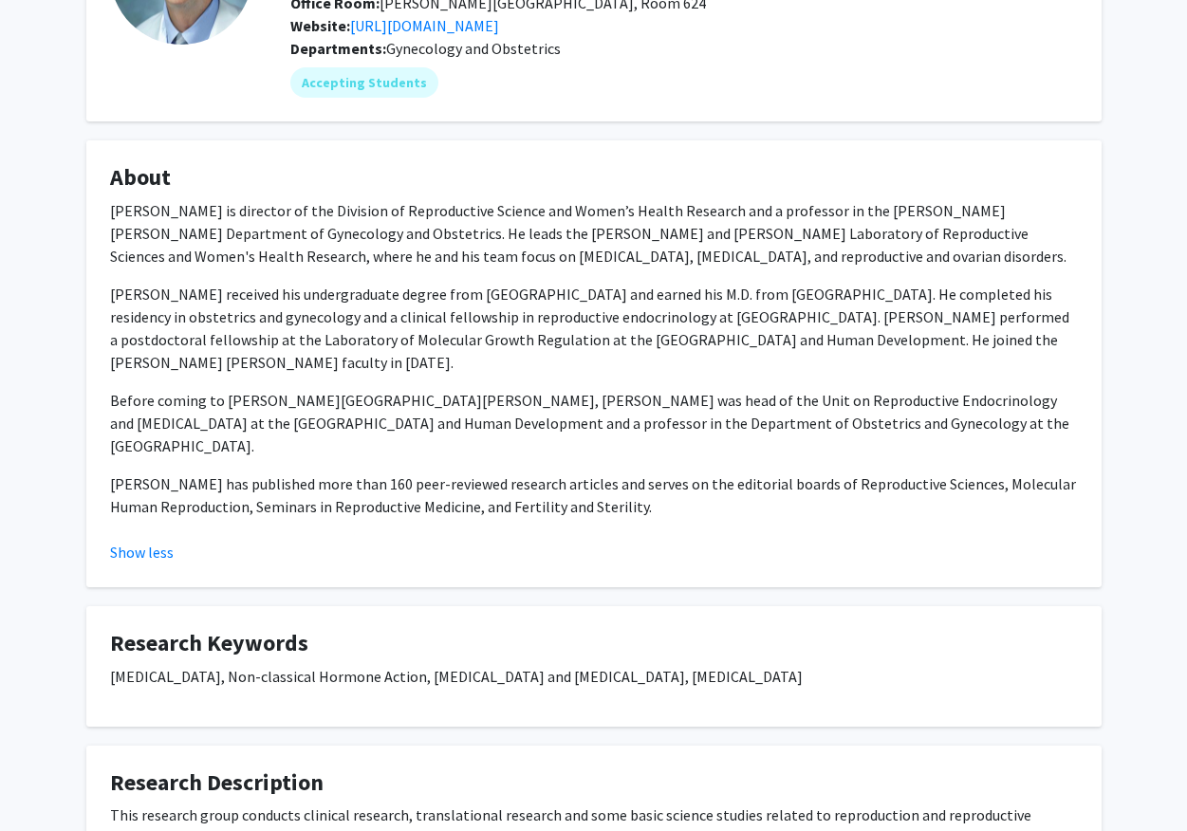
scroll to position [0, 0]
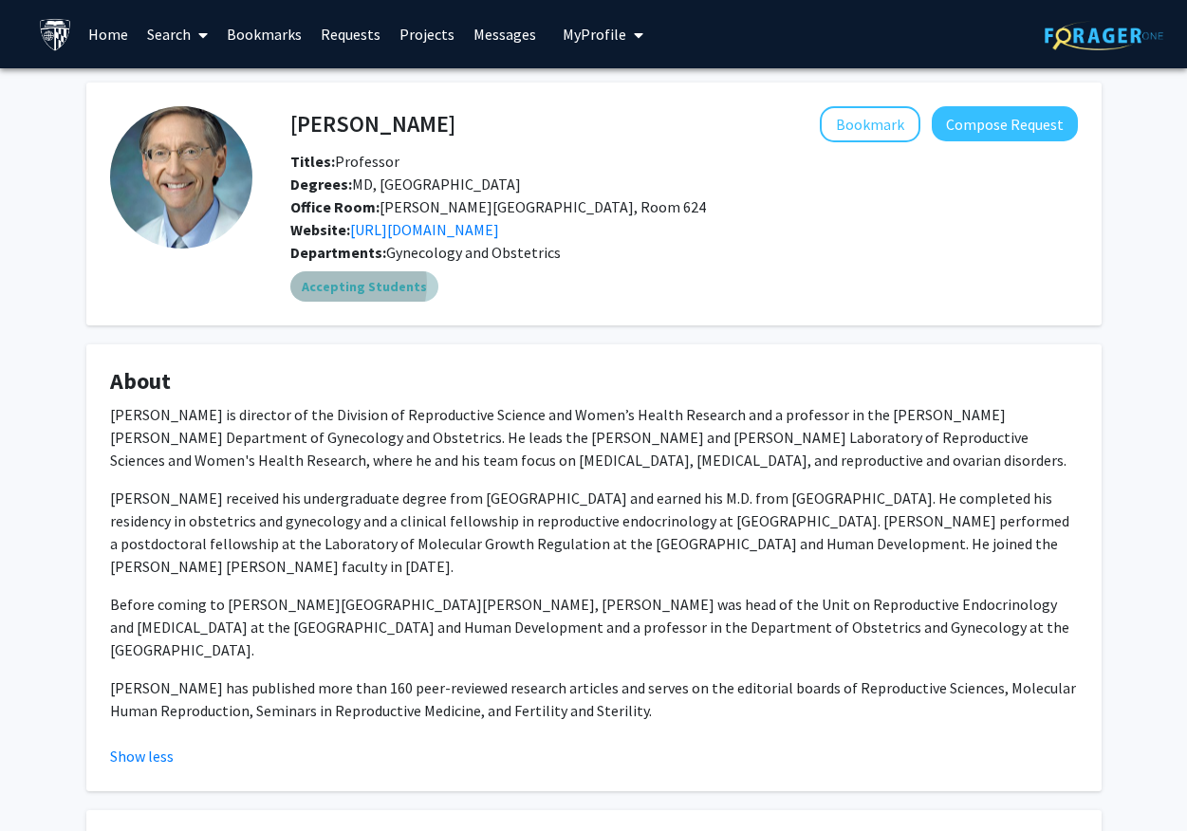
click at [341, 284] on mat-chip "Accepting Students" at bounding box center [364, 286] width 148 height 30
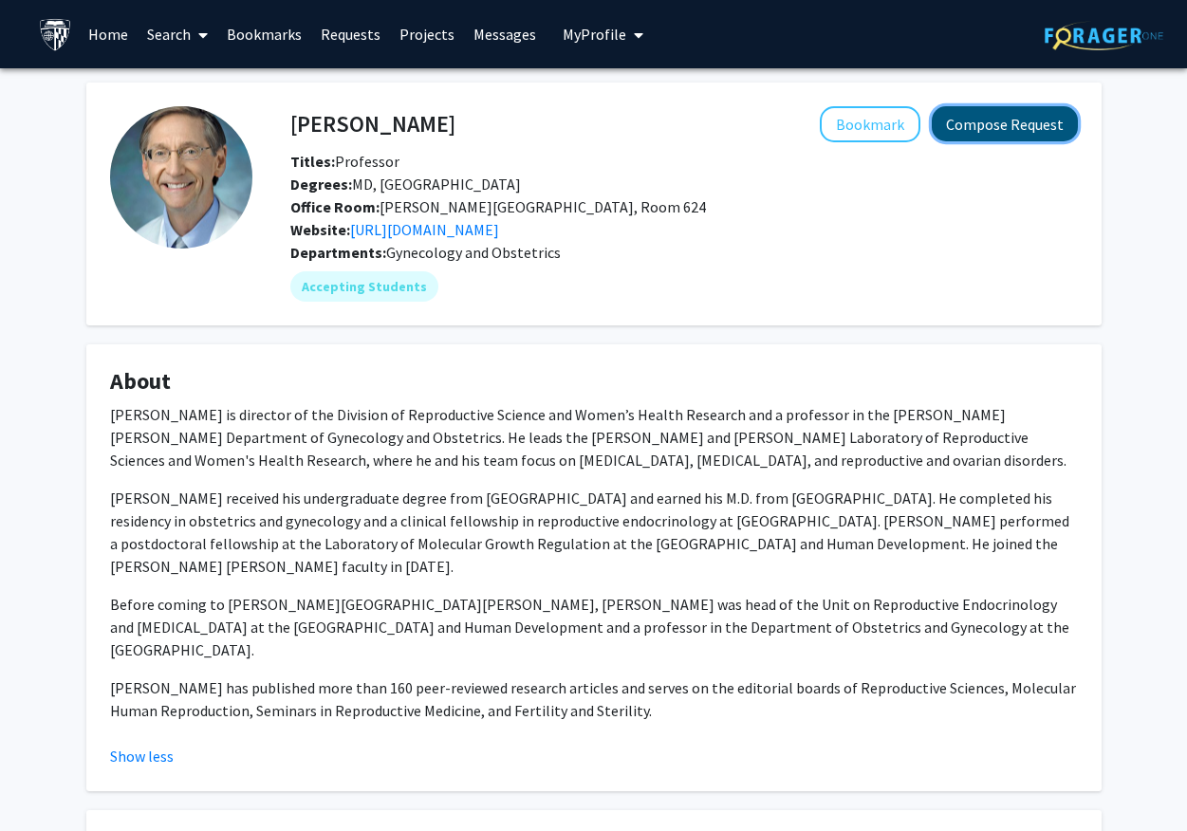
click at [988, 124] on button "Compose Request" at bounding box center [1005, 123] width 146 height 35
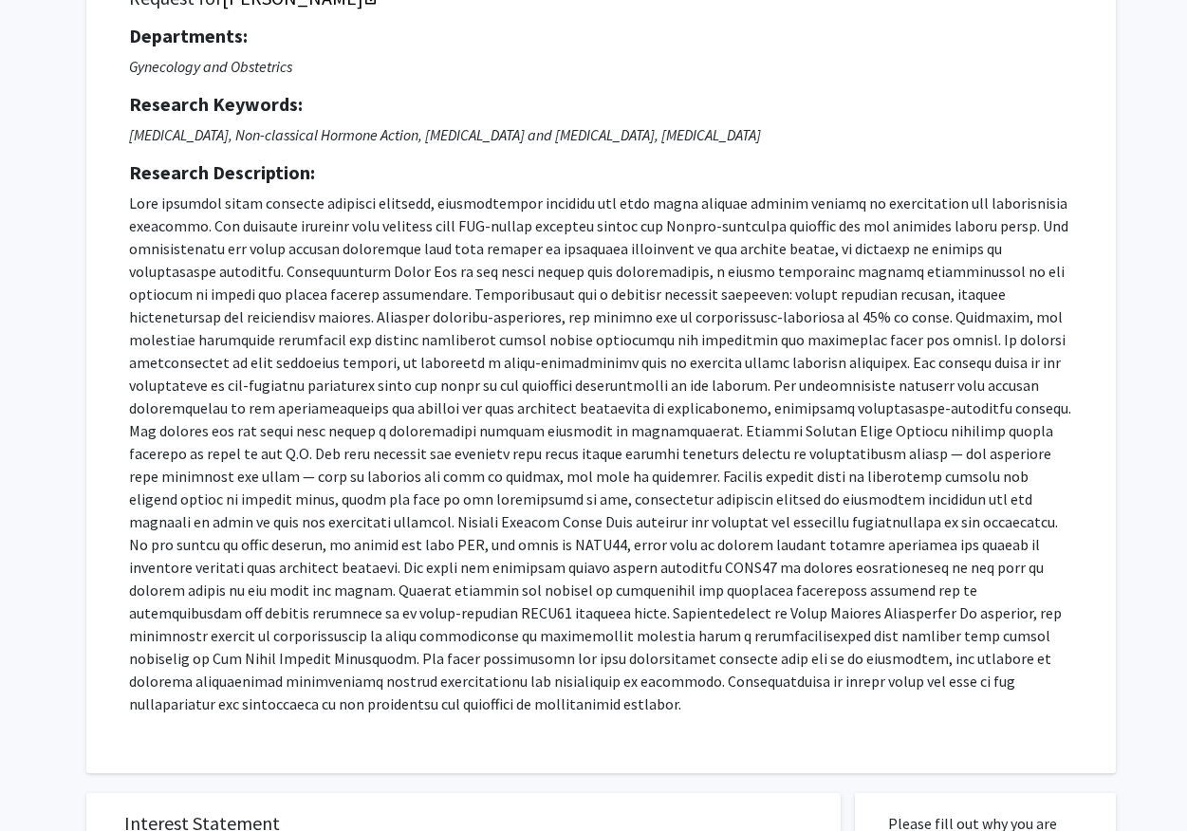
scroll to position [40, 0]
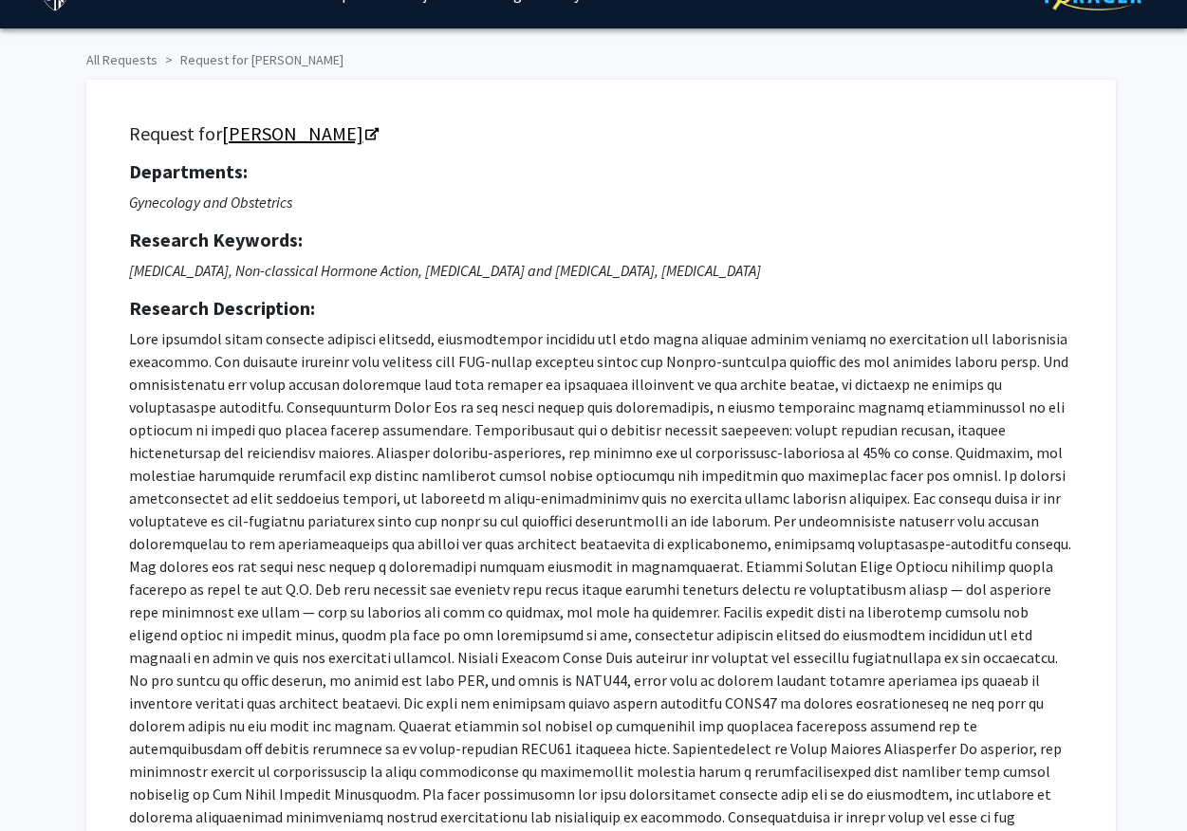
click at [365, 138] on icon "Opens in a new tab" at bounding box center [371, 135] width 13 height 12
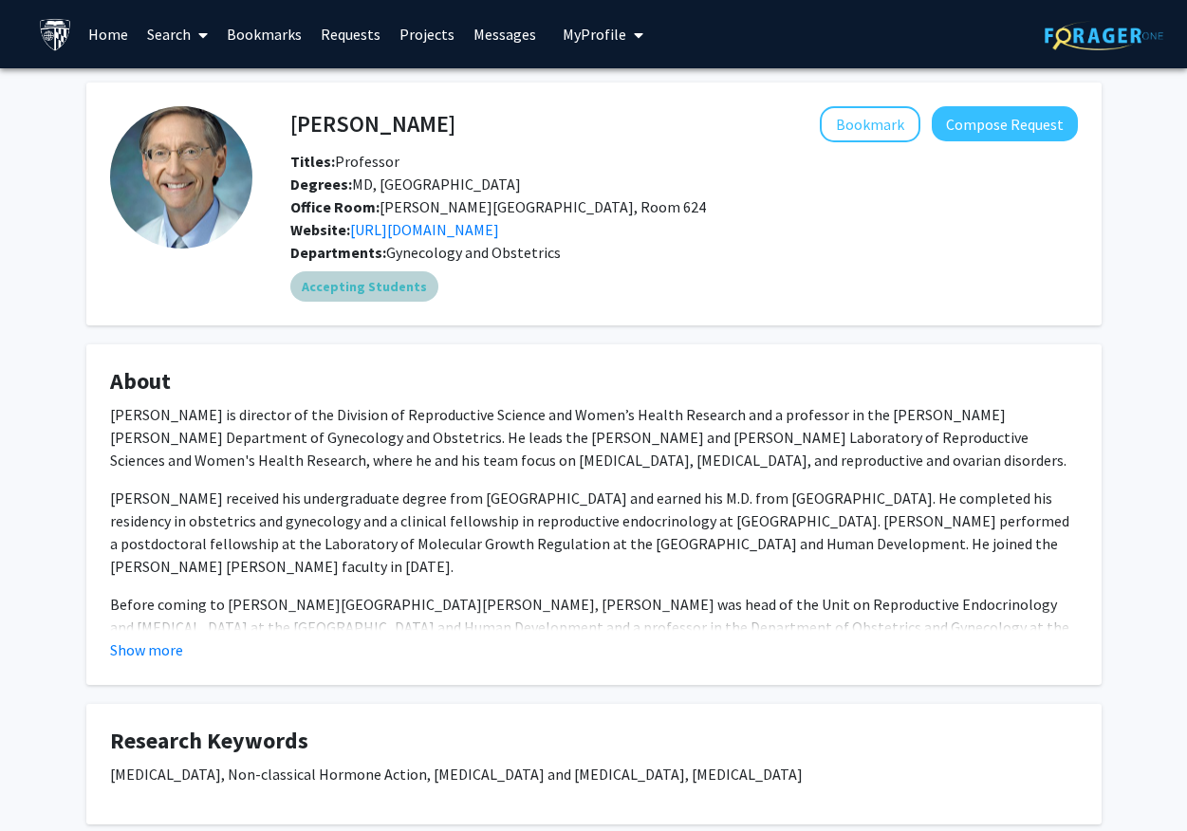
click at [388, 286] on mat-chip "Accepting Students" at bounding box center [364, 286] width 148 height 30
click at [170, 32] on link "Search" at bounding box center [178, 34] width 80 height 66
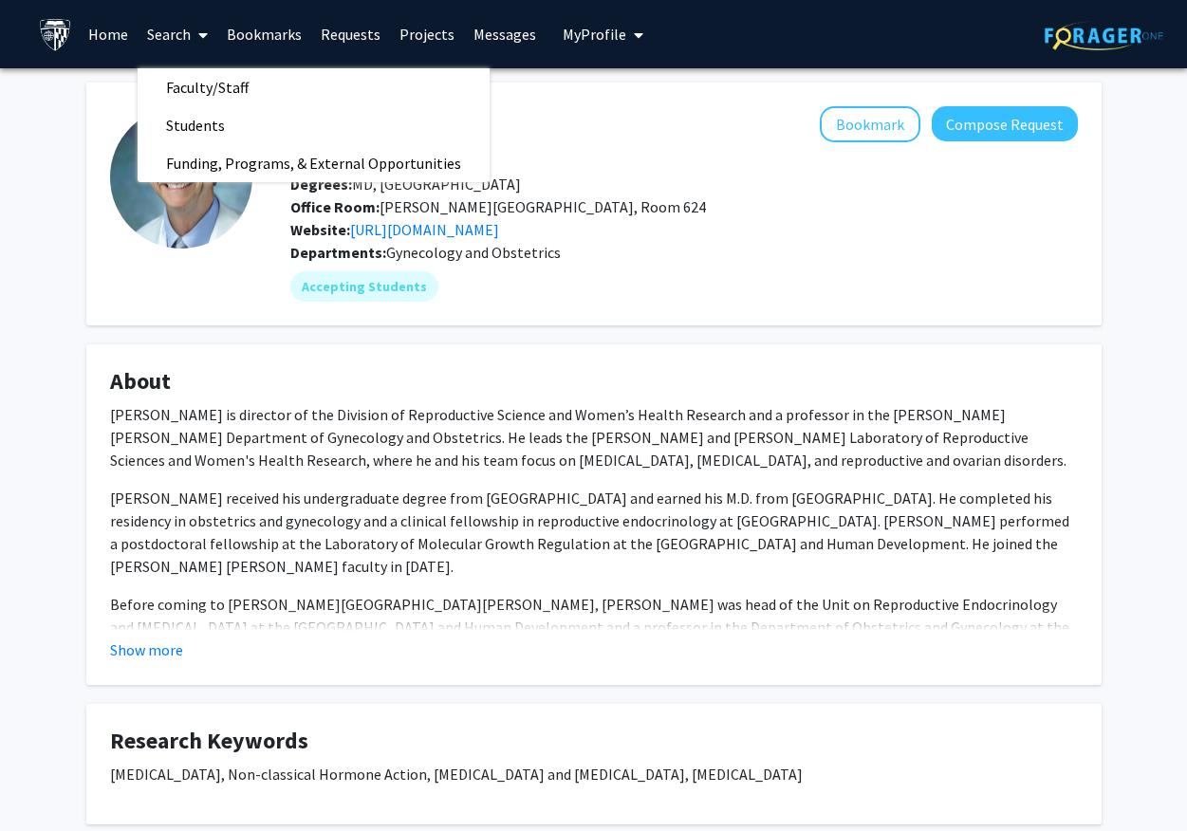
click at [678, 133] on div "Bookmark Compose Request" at bounding box center [767, 124] width 623 height 36
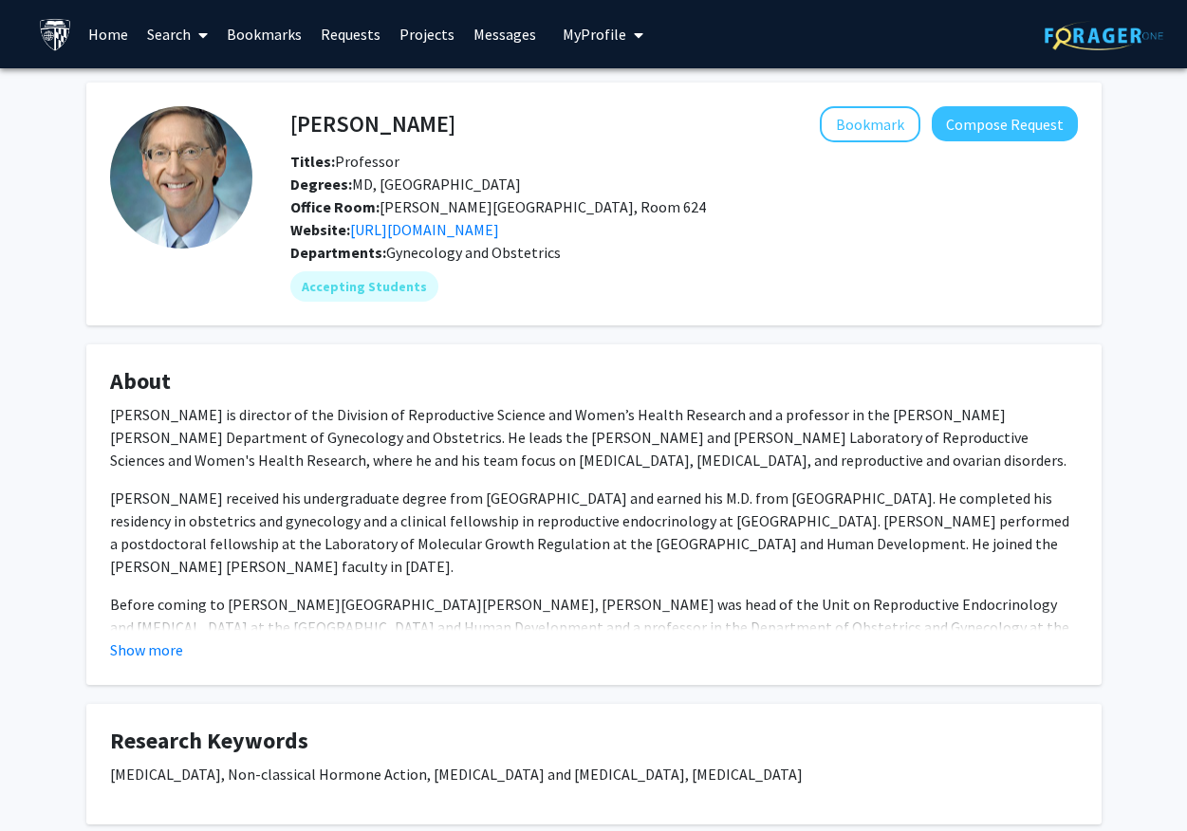
click at [606, 51] on button "My Profile" at bounding box center [603, 34] width 92 height 68
click at [444, 91] on fg-card "James Segars Bookmark Compose Request Titles: Professor Degrees: MD, Duke Unive…" at bounding box center [594, 204] width 1016 height 243
click at [372, 128] on h4 "[PERSON_NAME]" at bounding box center [372, 123] width 165 height 35
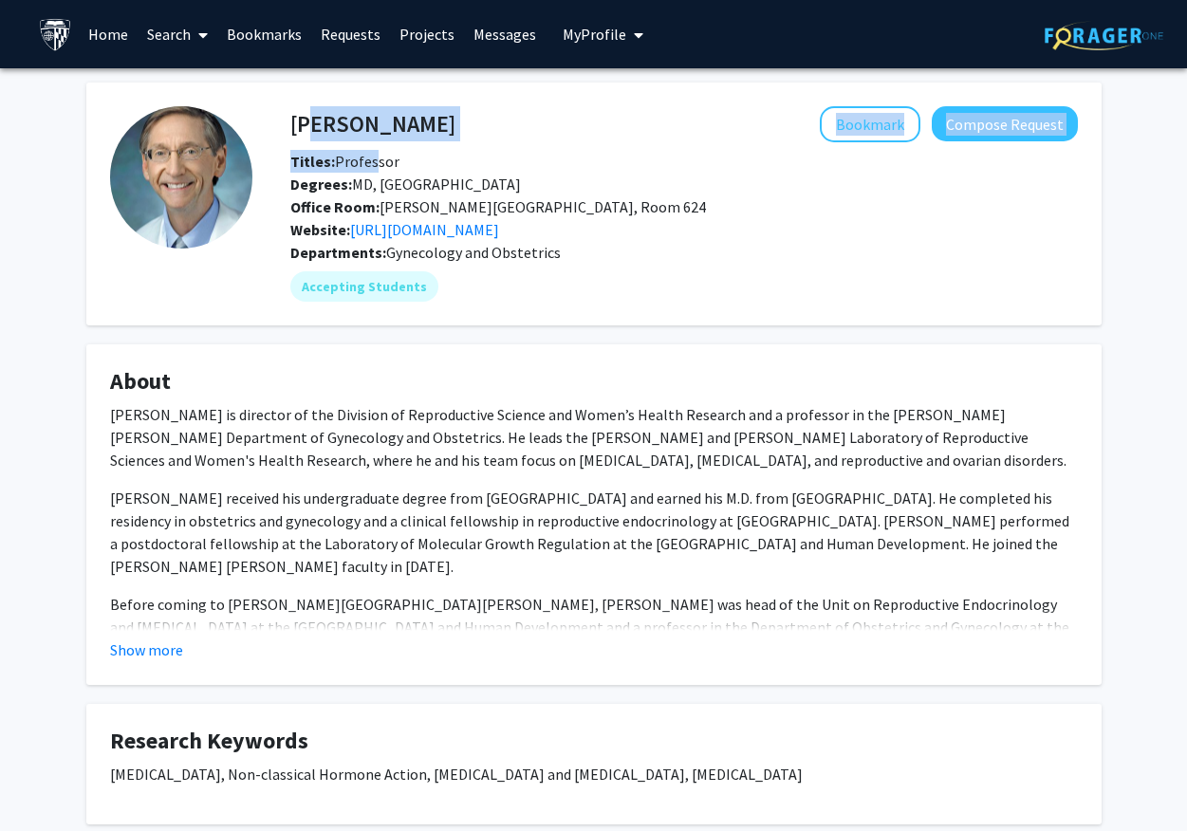
drag, startPoint x: 320, startPoint y: 130, endPoint x: 365, endPoint y: 166, distance: 58.1
click at [365, 166] on div "James Segars Bookmark Compose Request Titles: Professor Degrees: MD, Duke Unive…" at bounding box center [684, 173] width 816 height 135
click at [365, 166] on span "Titles: Professor" at bounding box center [344, 161] width 109 height 19
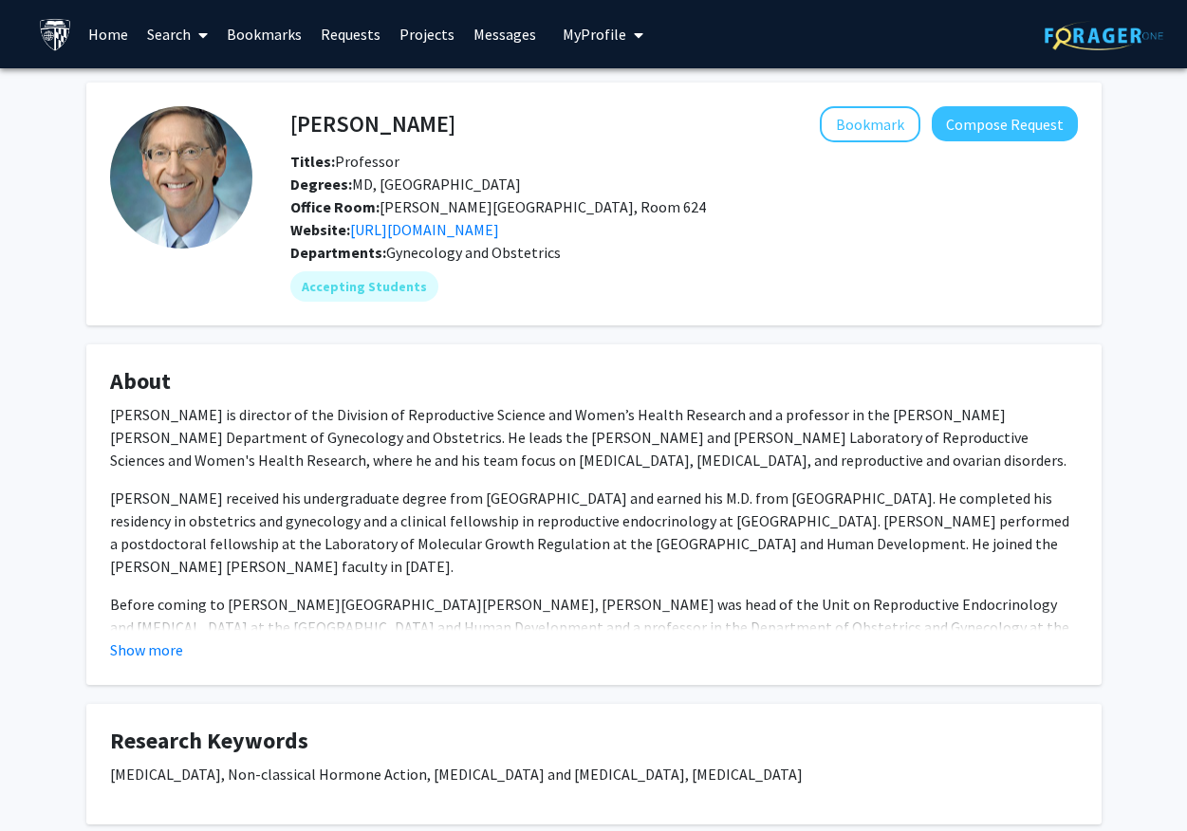
drag, startPoint x: 410, startPoint y: 171, endPoint x: 291, endPoint y: 121, distance: 128.5
click at [292, 121] on div "James Segars Bookmark Compose Request Titles: Professor Degrees: MD, Duke Unive…" at bounding box center [684, 173] width 816 height 135
click at [291, 121] on h4 "[PERSON_NAME]" at bounding box center [372, 123] width 165 height 35
drag, startPoint x: 289, startPoint y: 121, endPoint x: 440, endPoint y: 119, distance: 150.9
click at [440, 119] on div "James Segars Bookmark Compose Request" at bounding box center [684, 124] width 816 height 36
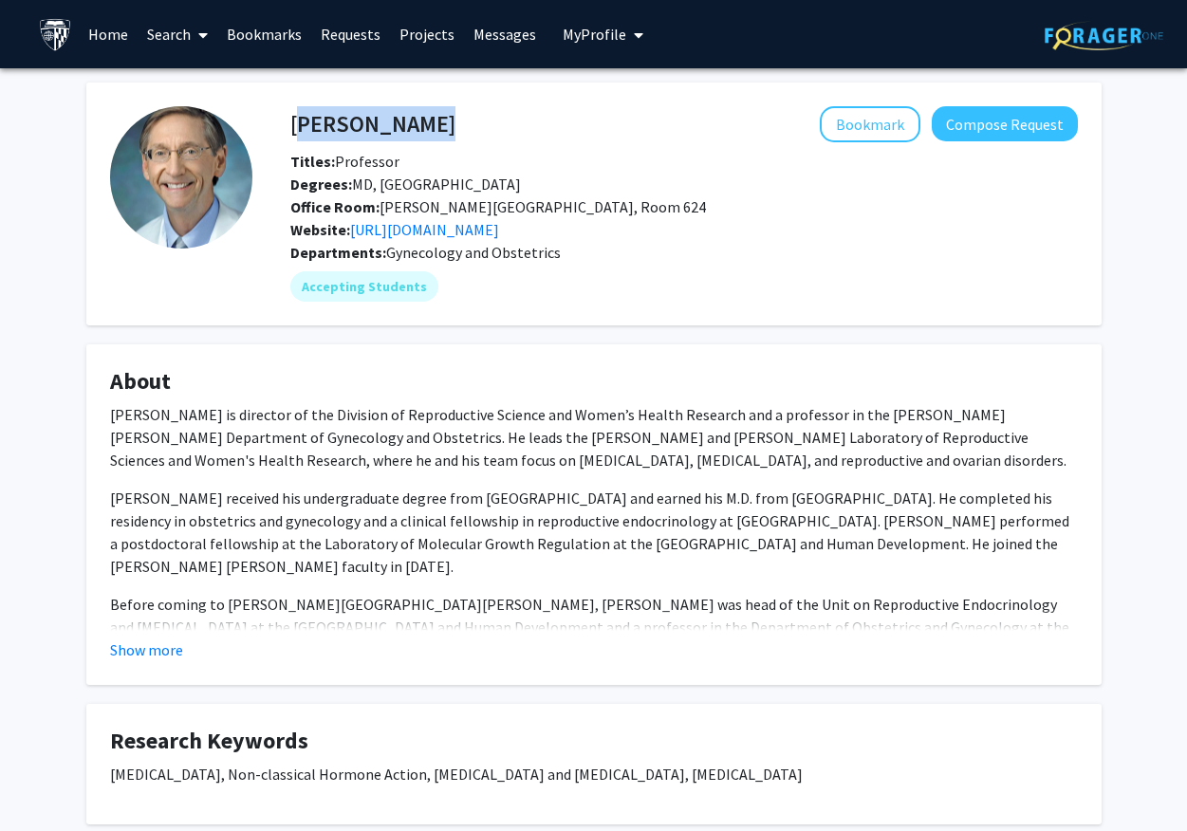
copy h4 "[PERSON_NAME]"
